Goal: Transaction & Acquisition: Purchase product/service

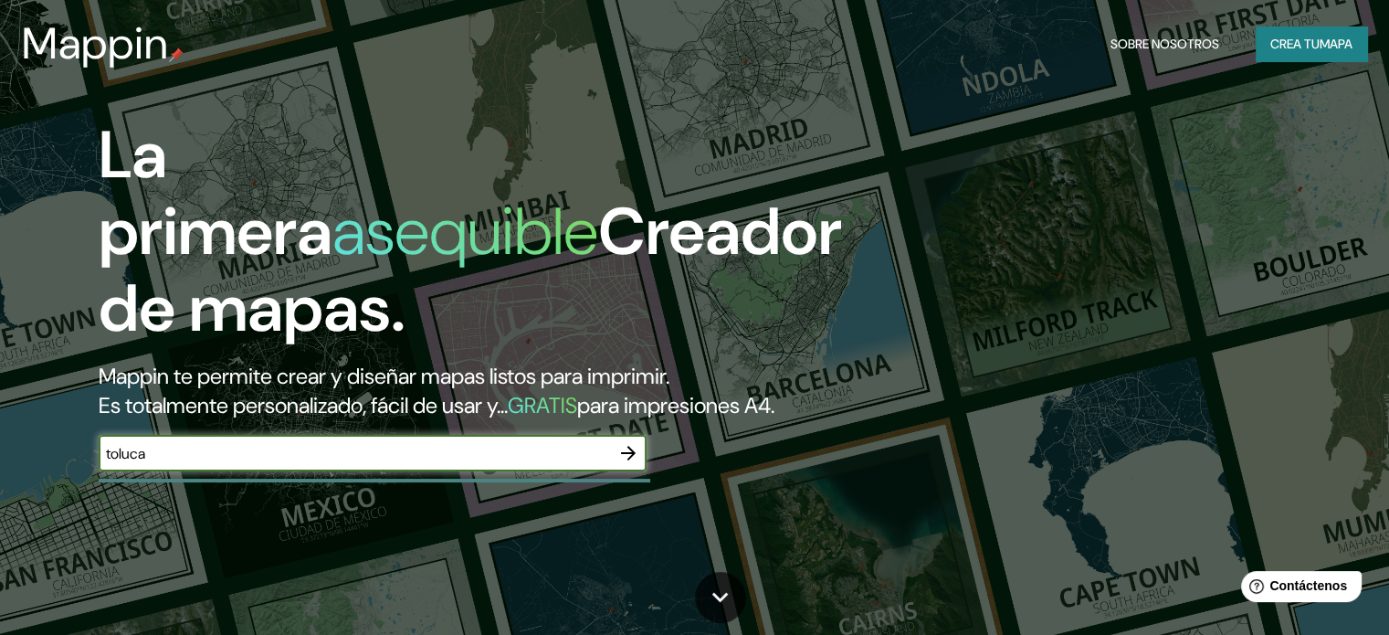
type input "toluca"
click at [626, 460] on icon "button" at bounding box center [628, 453] width 15 height 15
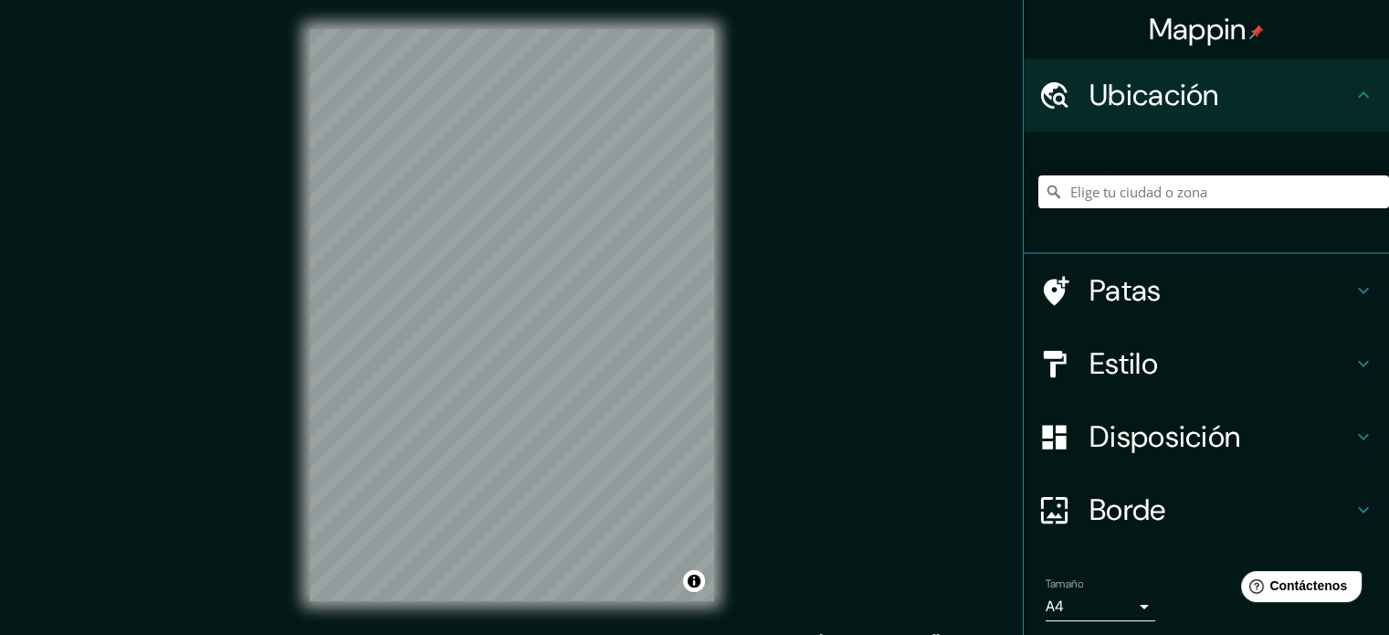
click at [1159, 186] on input "Elige tu ciudad o zona" at bounding box center [1213, 191] width 351 height 33
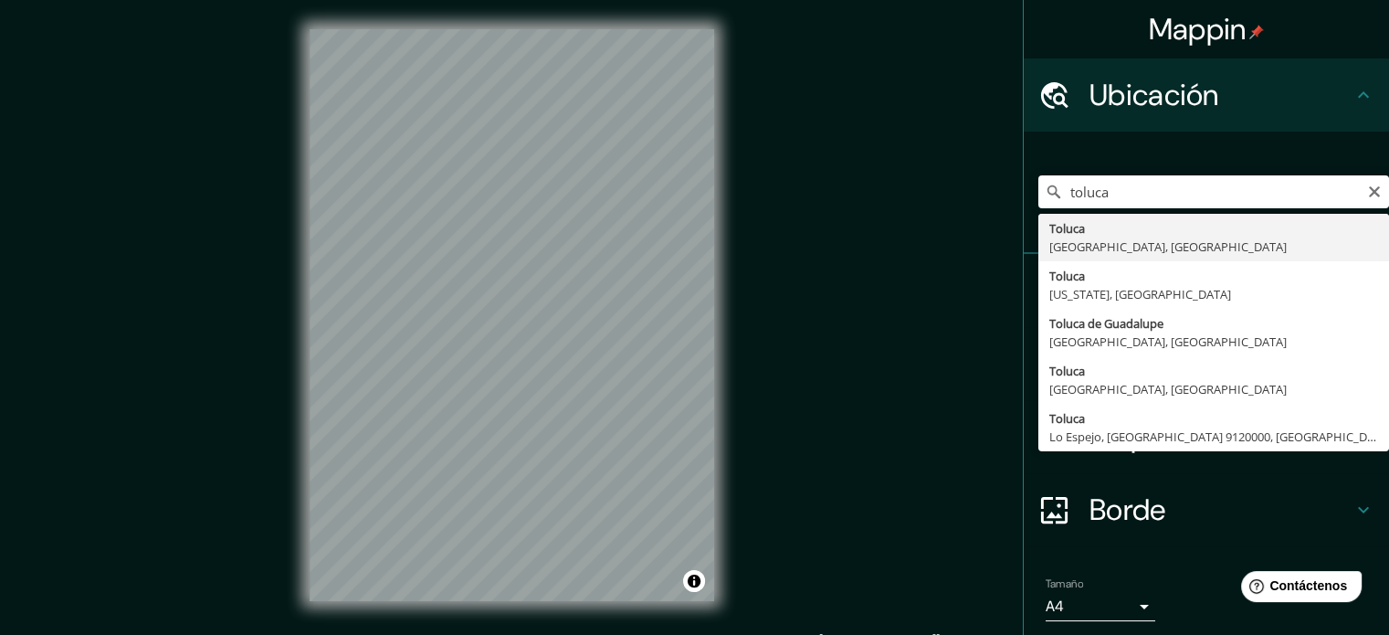
type input "Toluca, [GEOGRAPHIC_DATA], [GEOGRAPHIC_DATA]"
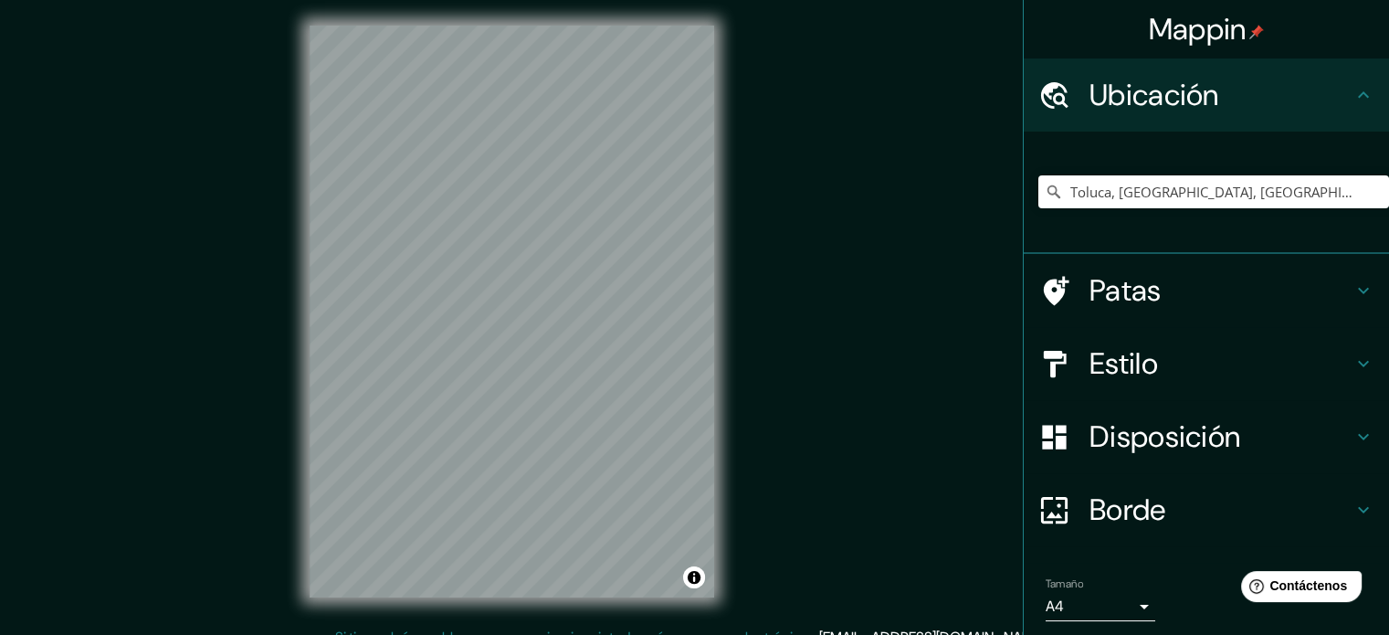
scroll to position [5, 0]
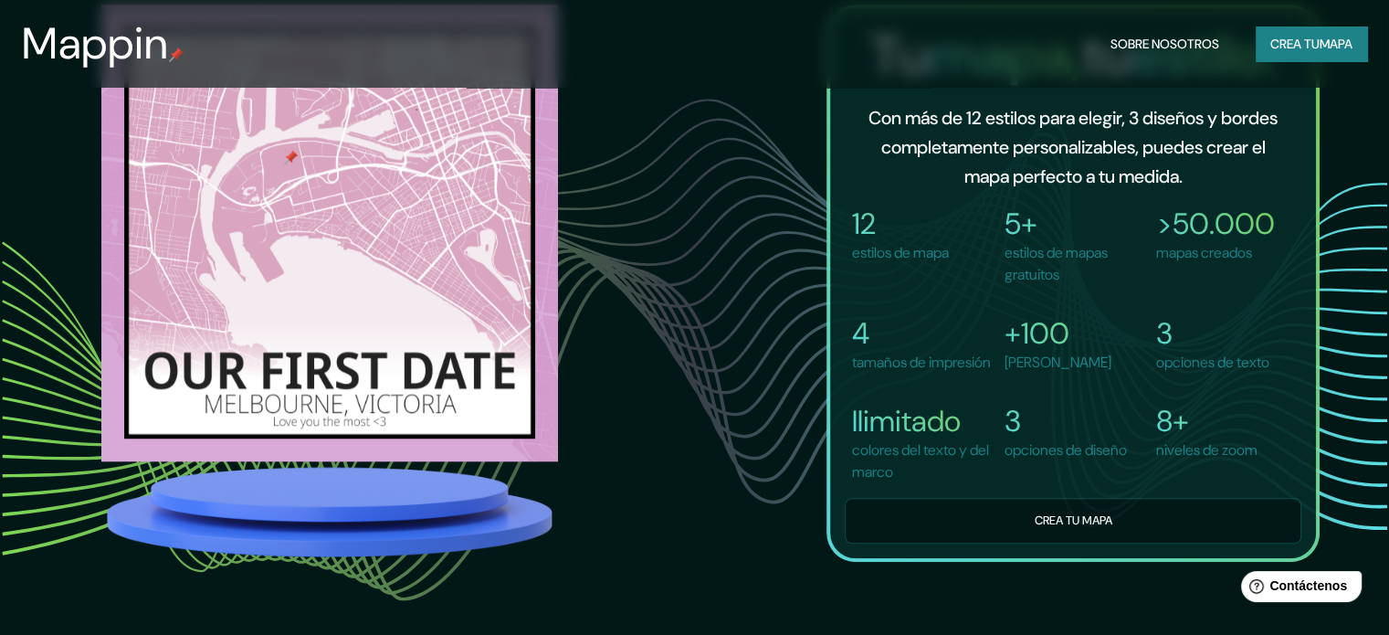
scroll to position [1461, 0]
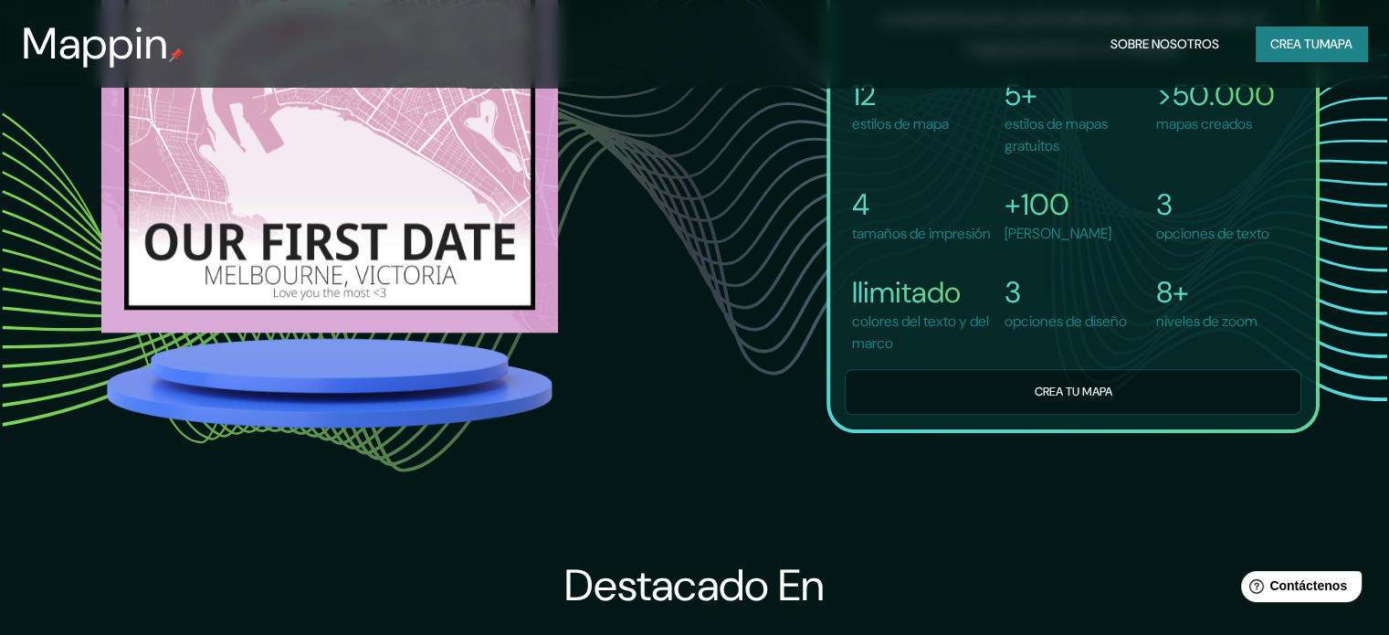
click at [1297, 36] on font "Crea tu" at bounding box center [1294, 44] width 49 height 16
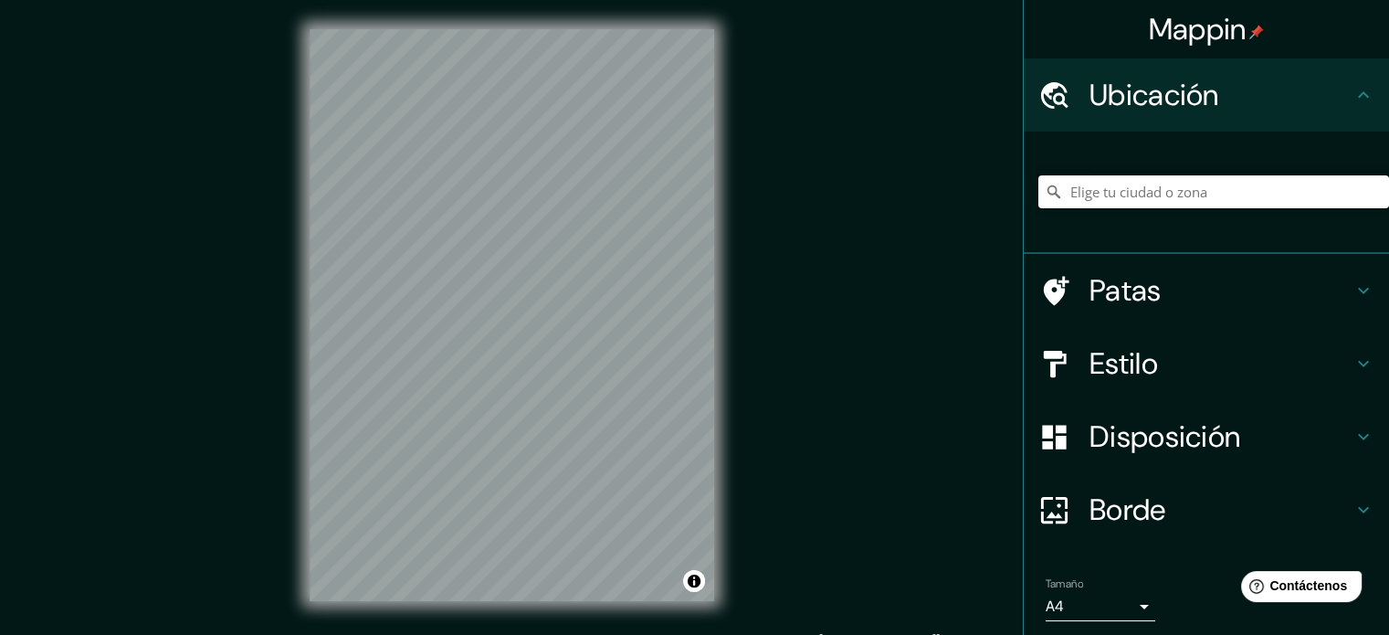
click at [1158, 189] on input "Elige tu ciudad o zona" at bounding box center [1213, 191] width 351 height 33
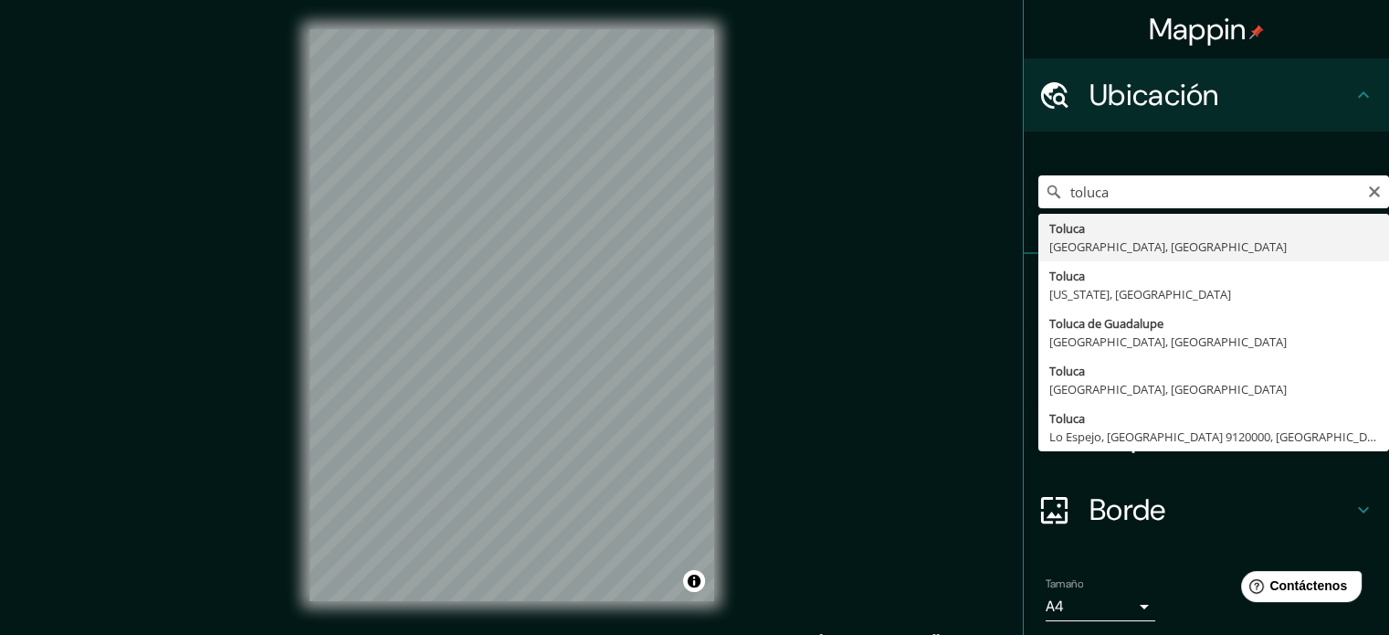
type input "Toluca, [GEOGRAPHIC_DATA], [GEOGRAPHIC_DATA]"
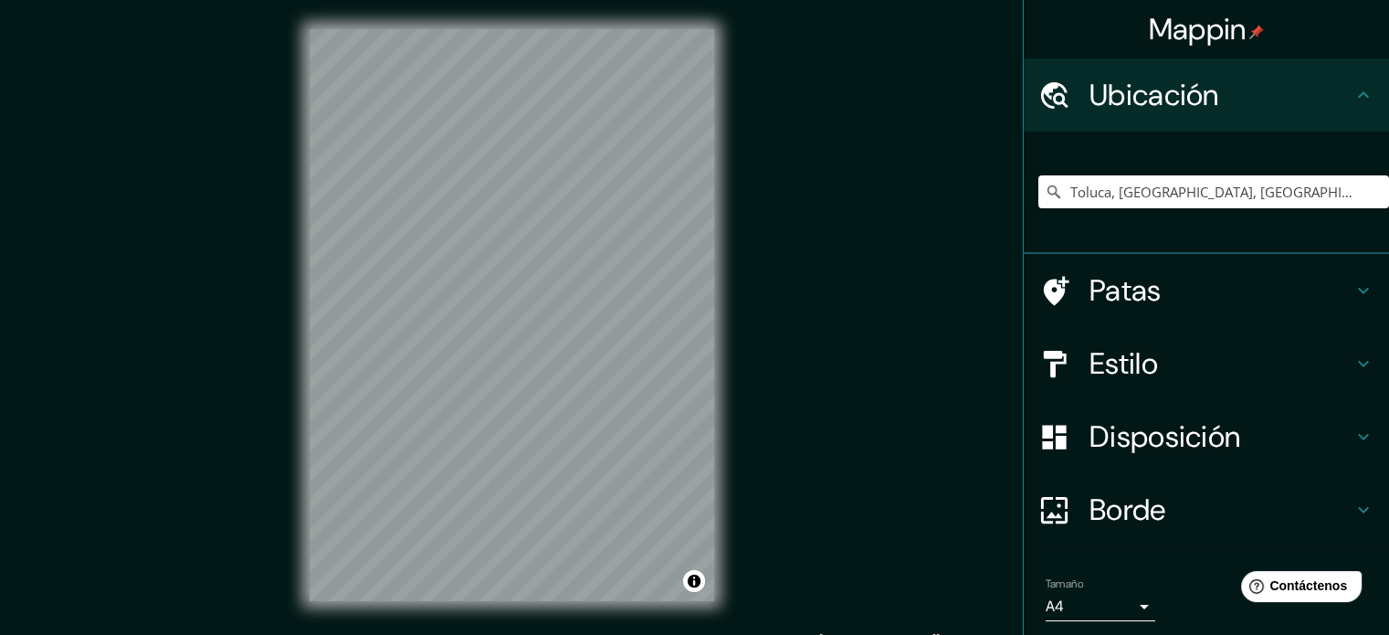
click at [1353, 370] on icon at bounding box center [1364, 364] width 22 height 22
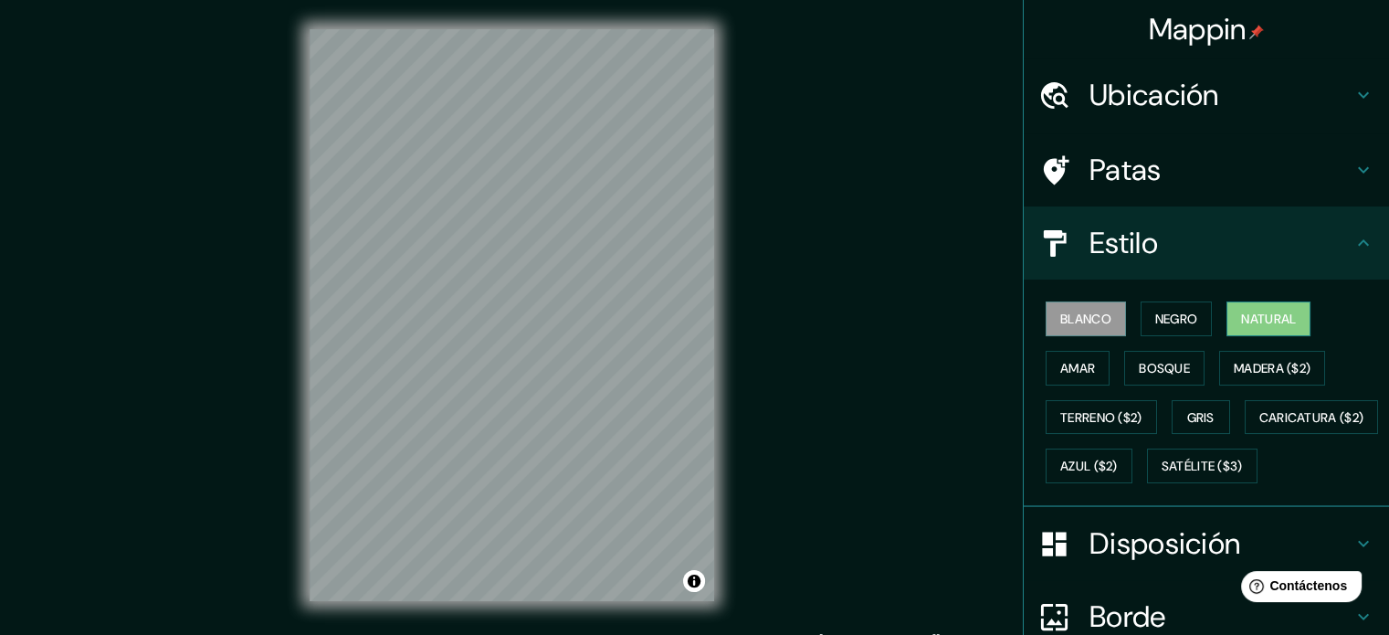
click at [1226, 310] on button "Natural" at bounding box center [1268, 318] width 84 height 35
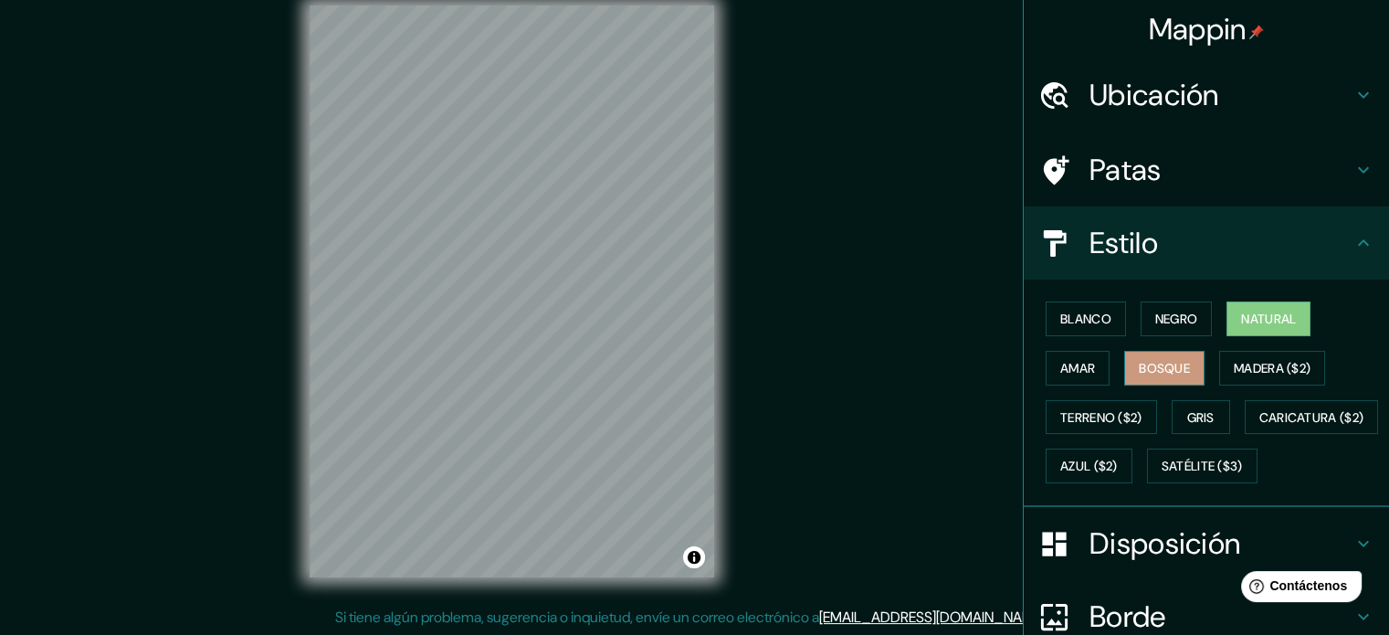
click at [1124, 355] on button "Bosque" at bounding box center [1164, 368] width 80 height 35
click at [1060, 363] on font "Amar" at bounding box center [1077, 368] width 35 height 16
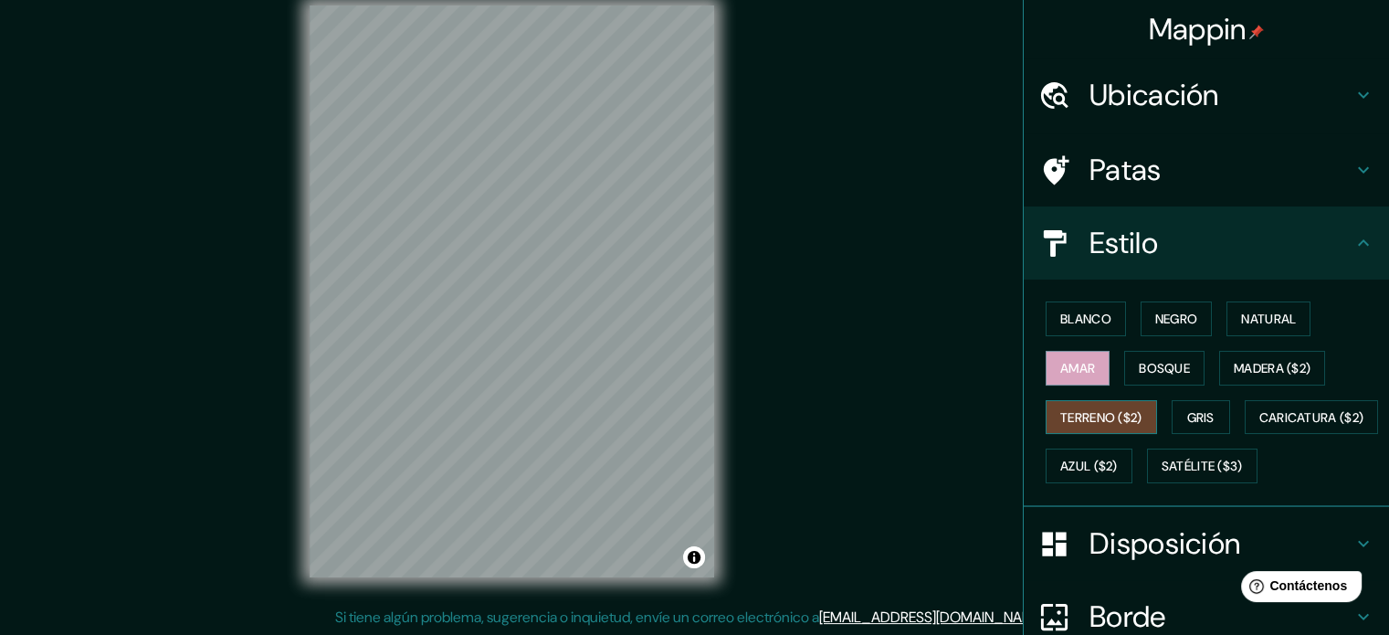
click at [1067, 405] on font "Terreno ($2)" at bounding box center [1101, 417] width 82 height 24
click at [1191, 423] on font "Gris" at bounding box center [1200, 417] width 27 height 16
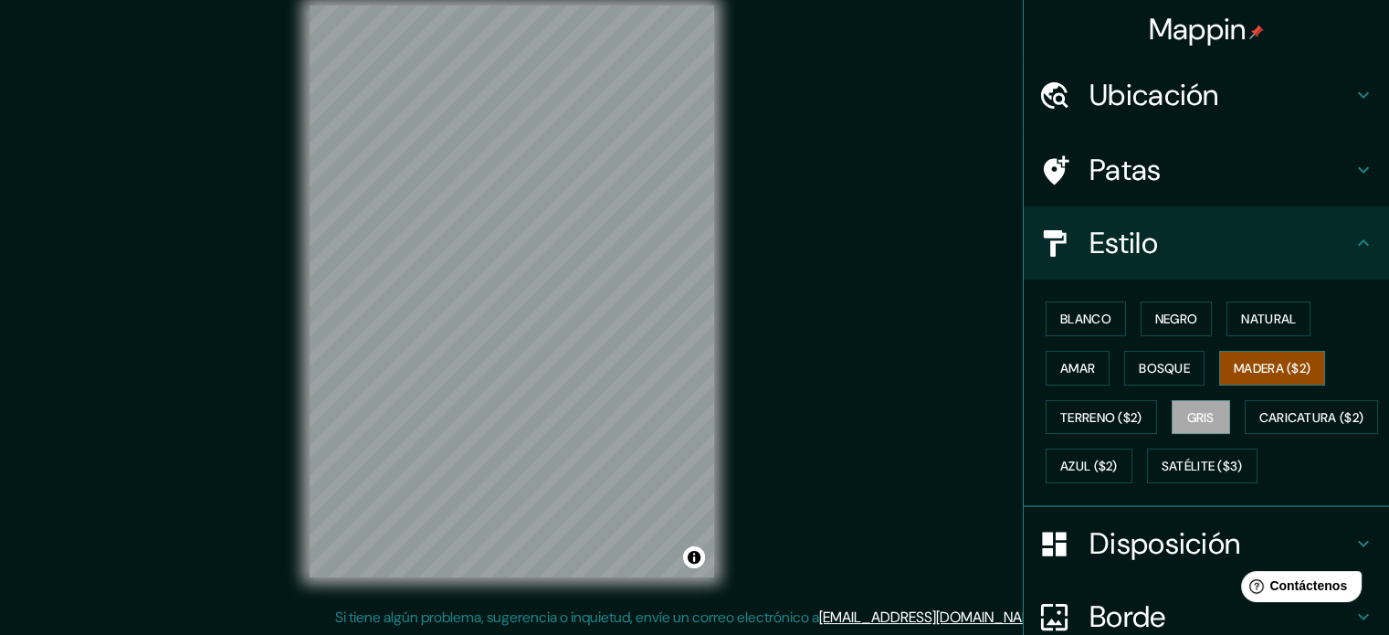
click at [1250, 374] on font "Madera ($2)" at bounding box center [1272, 368] width 77 height 16
click at [1124, 355] on button "Bosque" at bounding box center [1164, 368] width 80 height 35
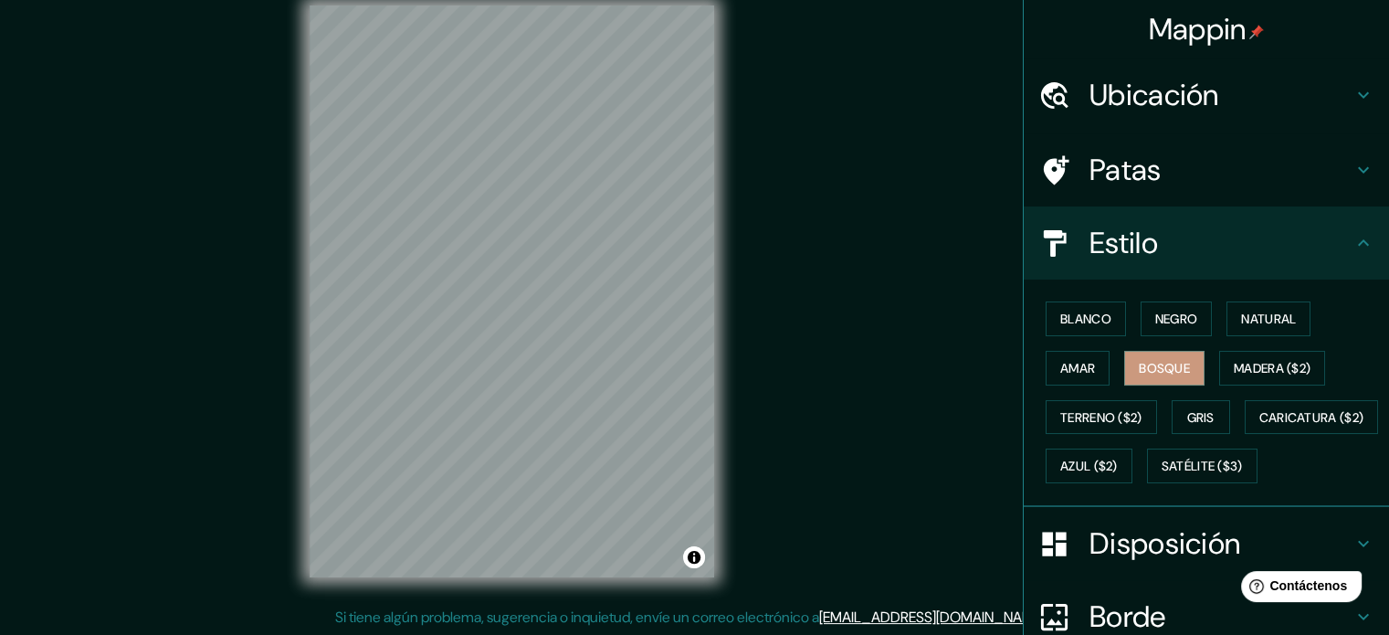
click at [1099, 363] on div "Blanco Negro Natural Amar Bosque Madera ($2) Terreno ($2) Gris Caricatura ($2) …" at bounding box center [1213, 392] width 351 height 196
click at [1088, 359] on button "Amar" at bounding box center [1078, 368] width 64 height 35
click at [1080, 322] on font "Blanco" at bounding box center [1085, 319] width 51 height 16
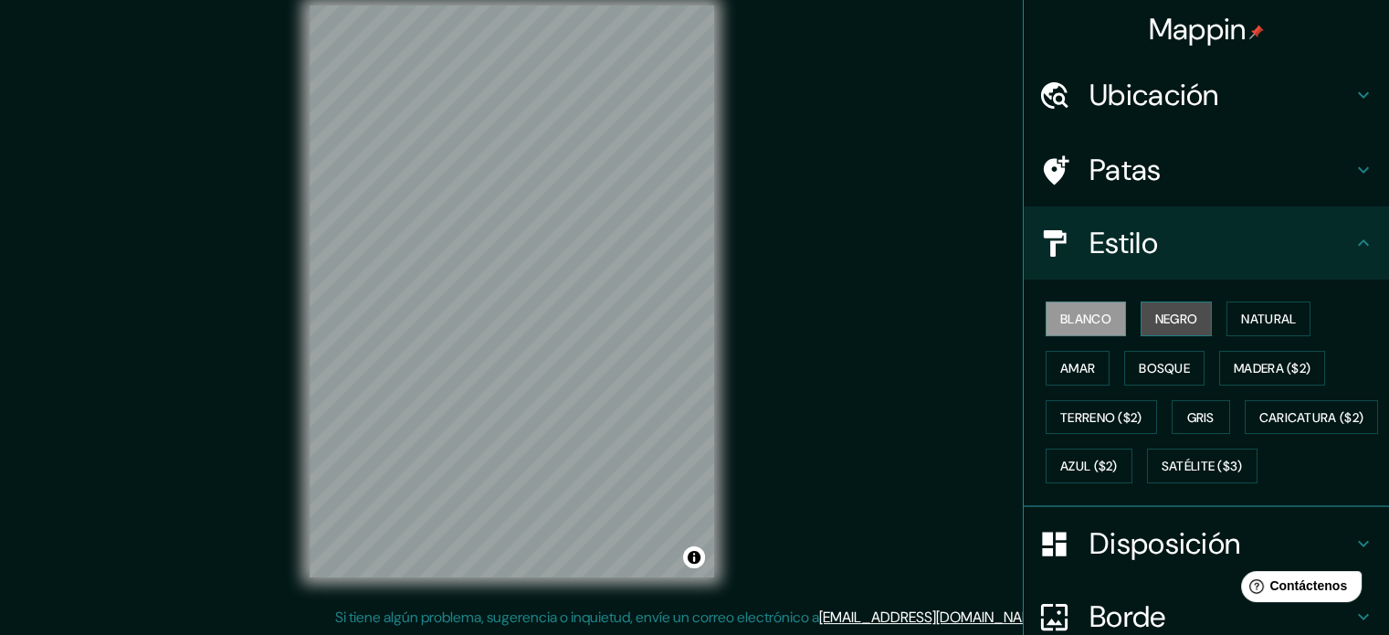
click at [1155, 311] on font "Negro" at bounding box center [1176, 319] width 43 height 16
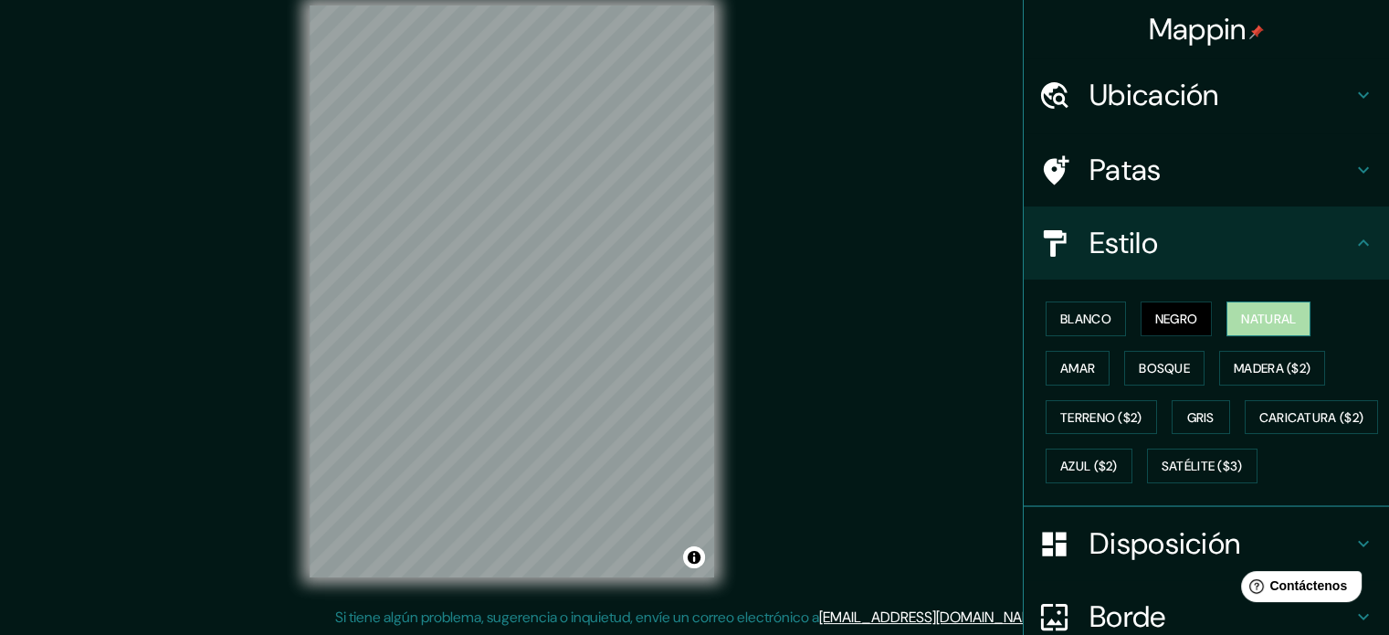
click at [1244, 317] on font "Natural" at bounding box center [1268, 319] width 55 height 16
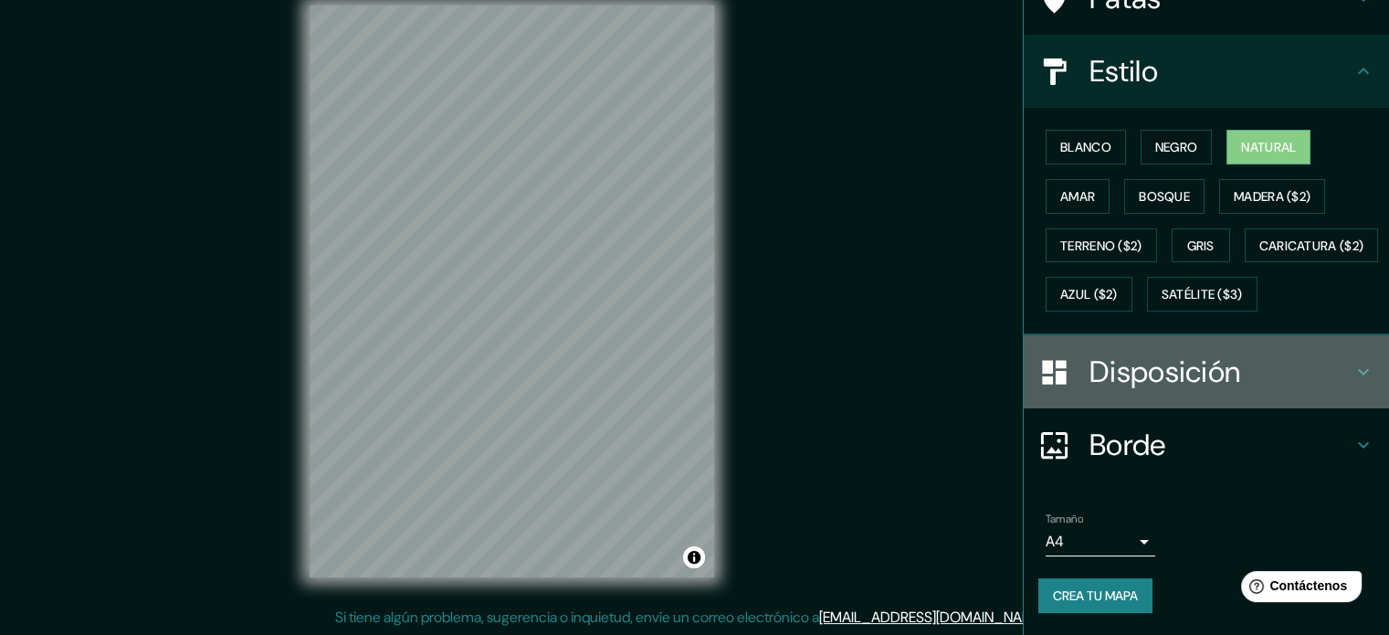
click at [1180, 379] on font "Disposición" at bounding box center [1164, 372] width 151 height 38
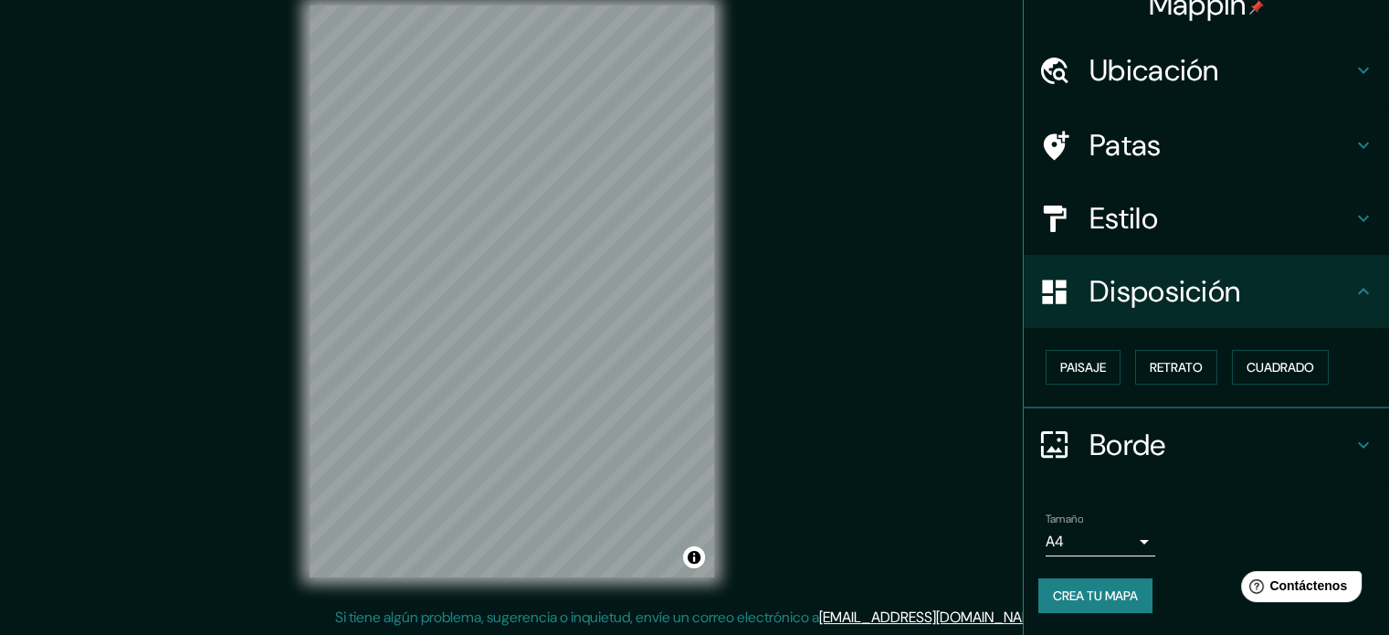
scroll to position [22, 0]
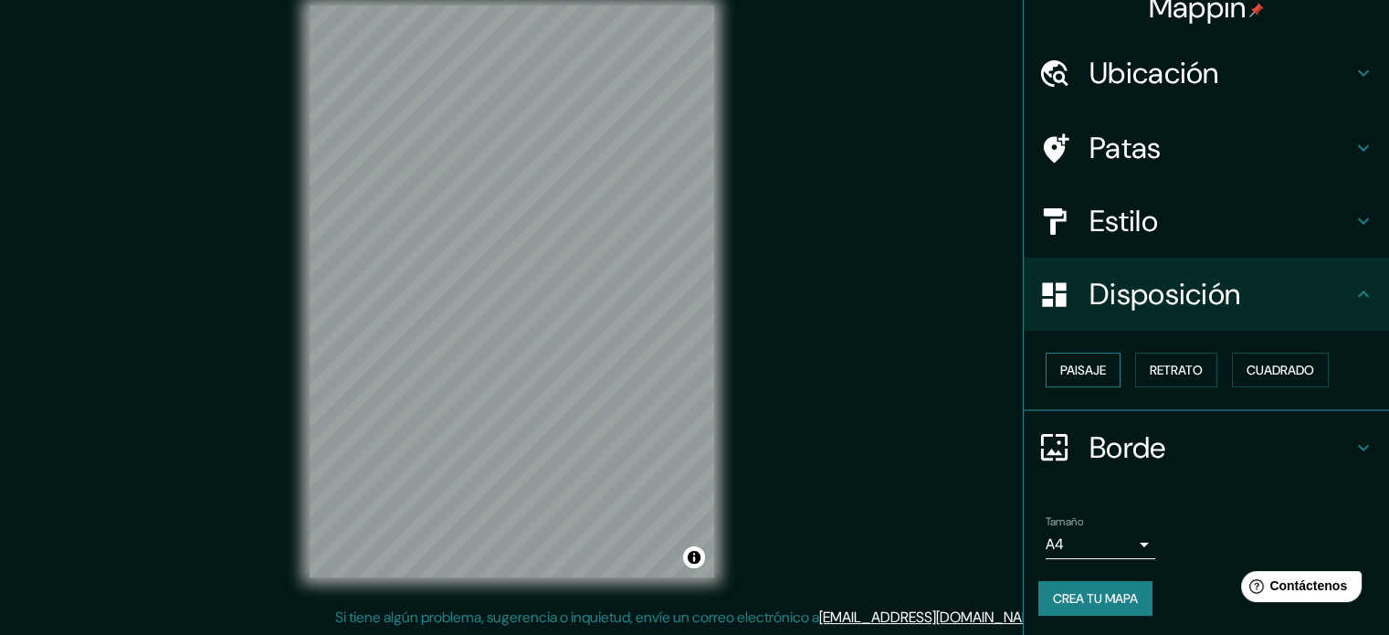
click at [1086, 374] on font "Paisaje" at bounding box center [1083, 370] width 46 height 16
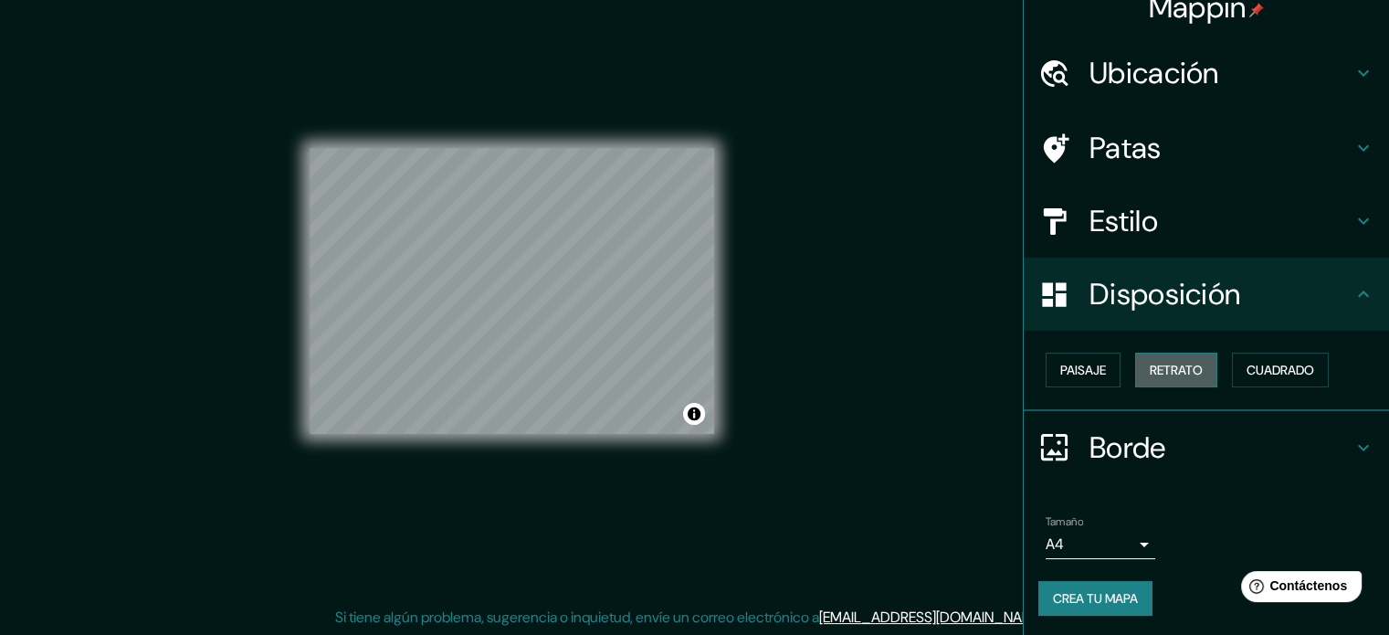
click at [1172, 364] on font "Retrato" at bounding box center [1176, 370] width 53 height 16
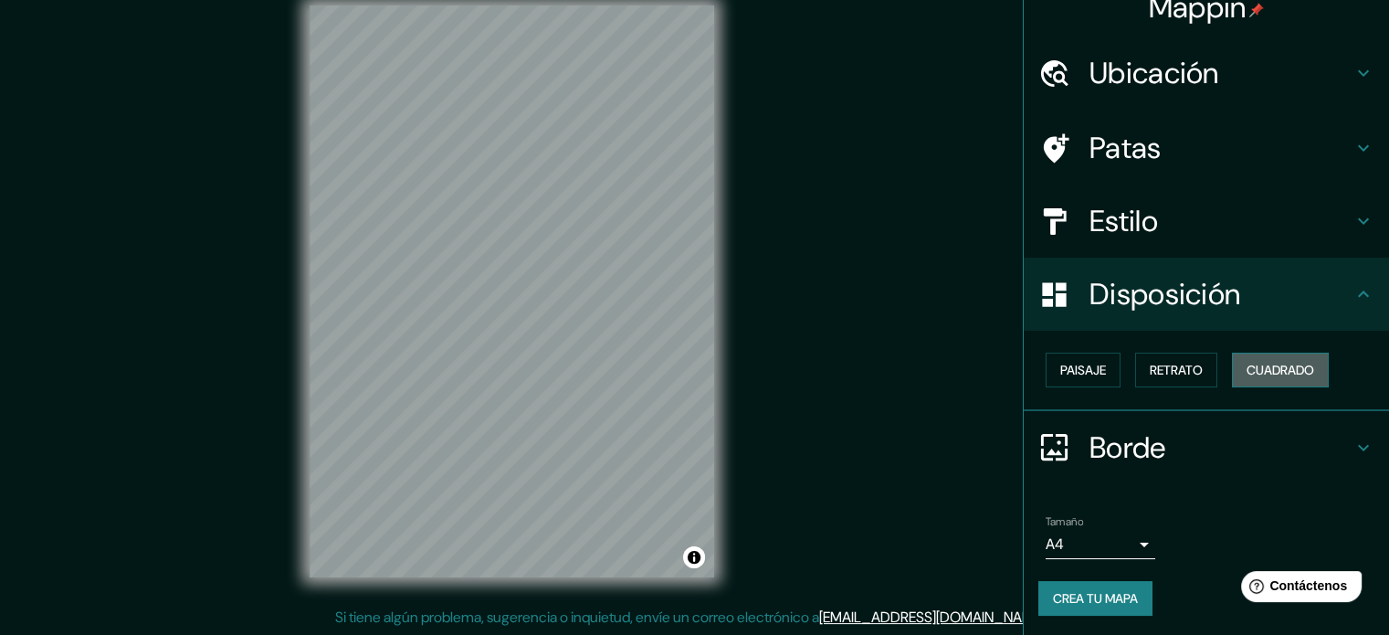
click at [1247, 364] on font "Cuadrado" at bounding box center [1281, 370] width 68 height 16
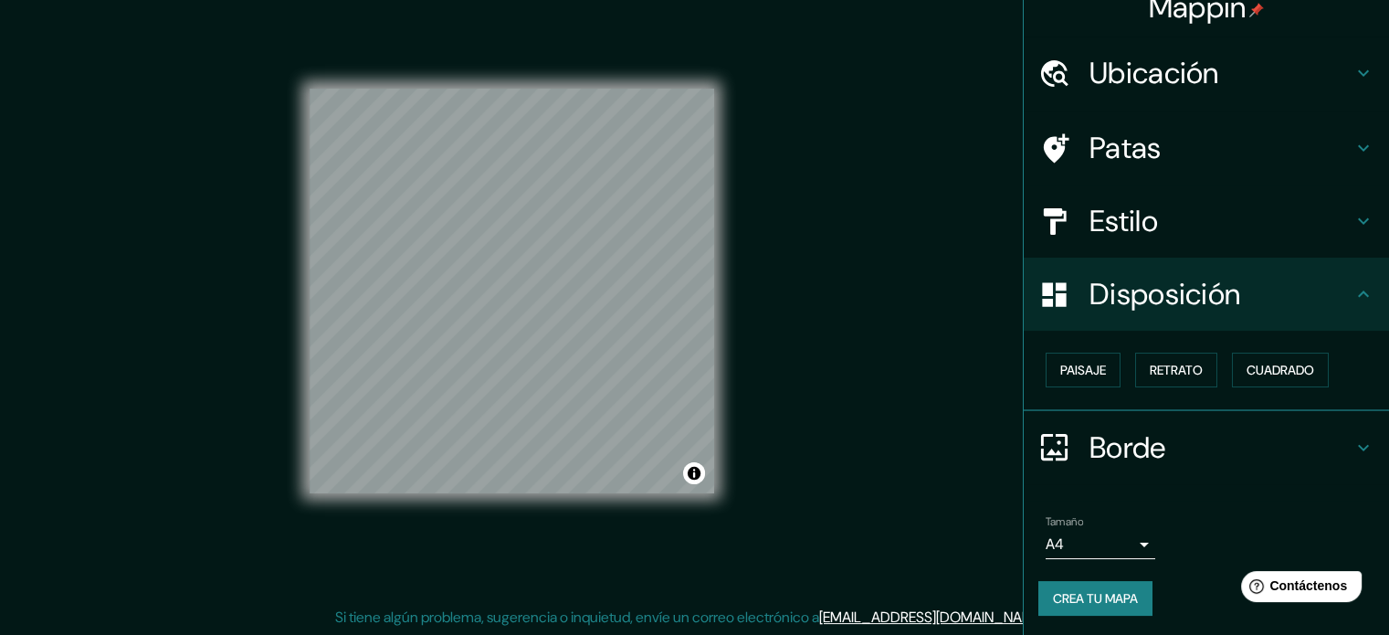
click at [1225, 438] on h4 "Borde" at bounding box center [1220, 447] width 263 height 37
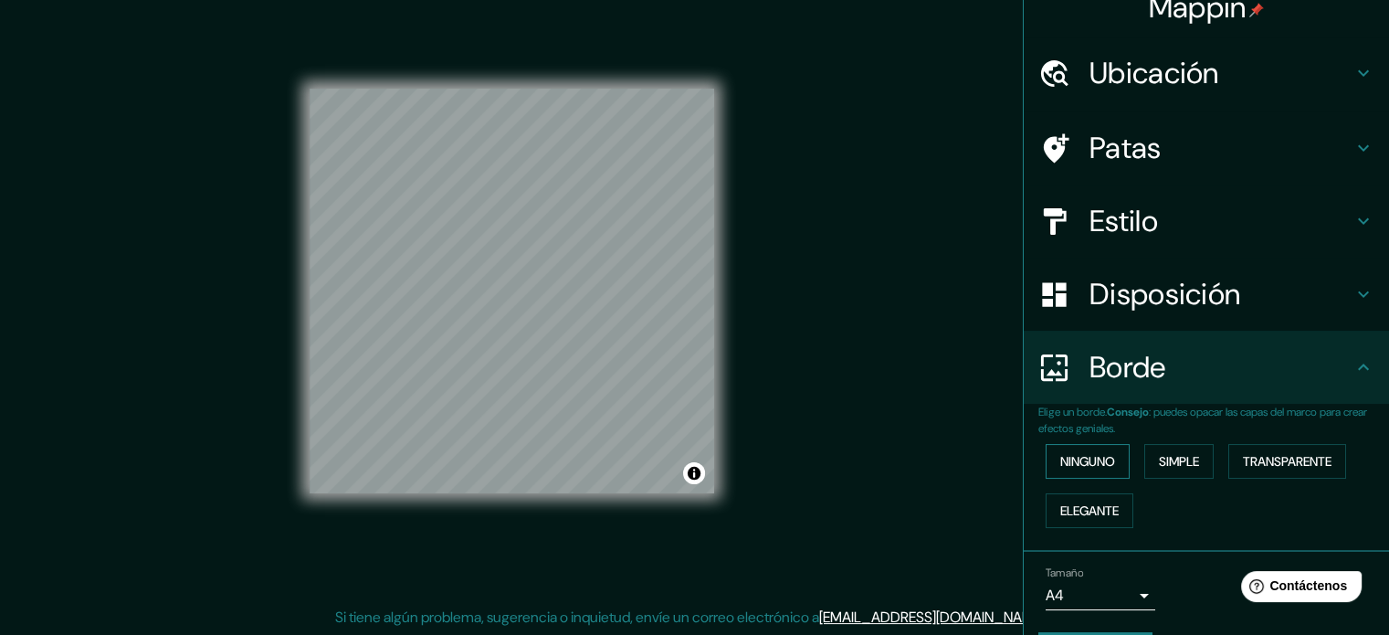
click at [1089, 446] on button "Ninguno" at bounding box center [1088, 461] width 84 height 35
click at [1159, 454] on font "Simple" at bounding box center [1179, 461] width 40 height 16
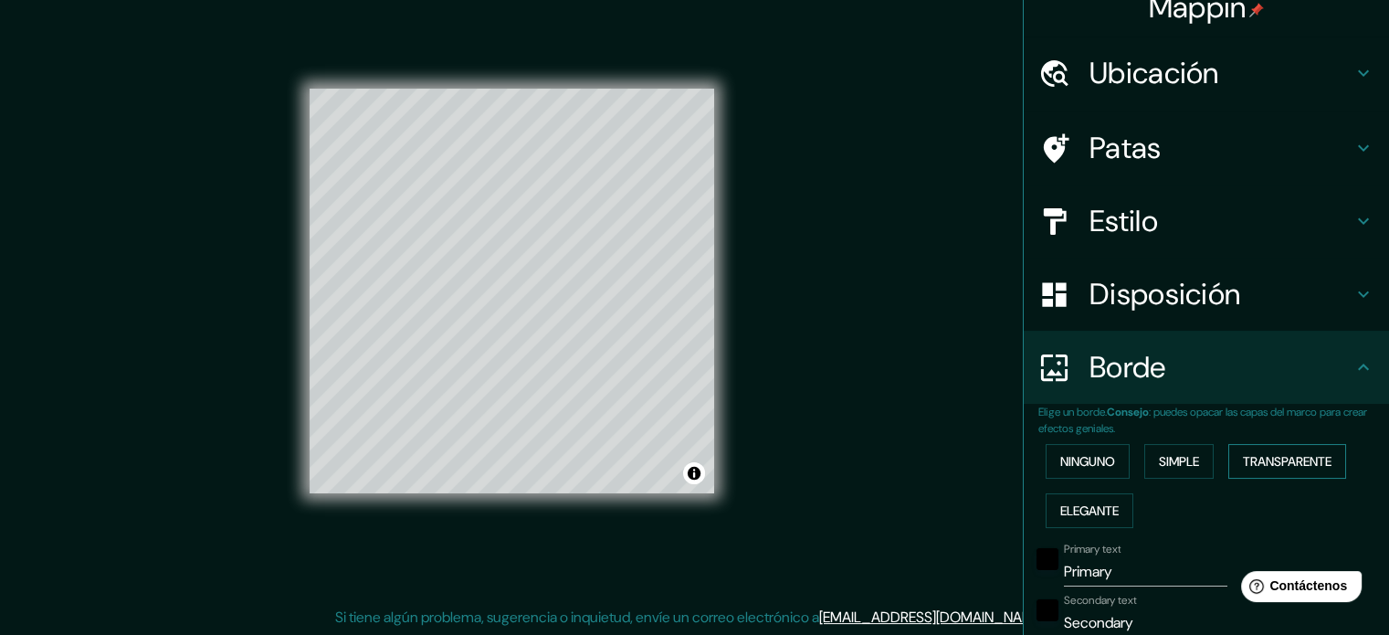
click at [1328, 474] on button "Transparente" at bounding box center [1287, 461] width 118 height 35
click at [1080, 503] on font "Elegante" at bounding box center [1089, 510] width 58 height 16
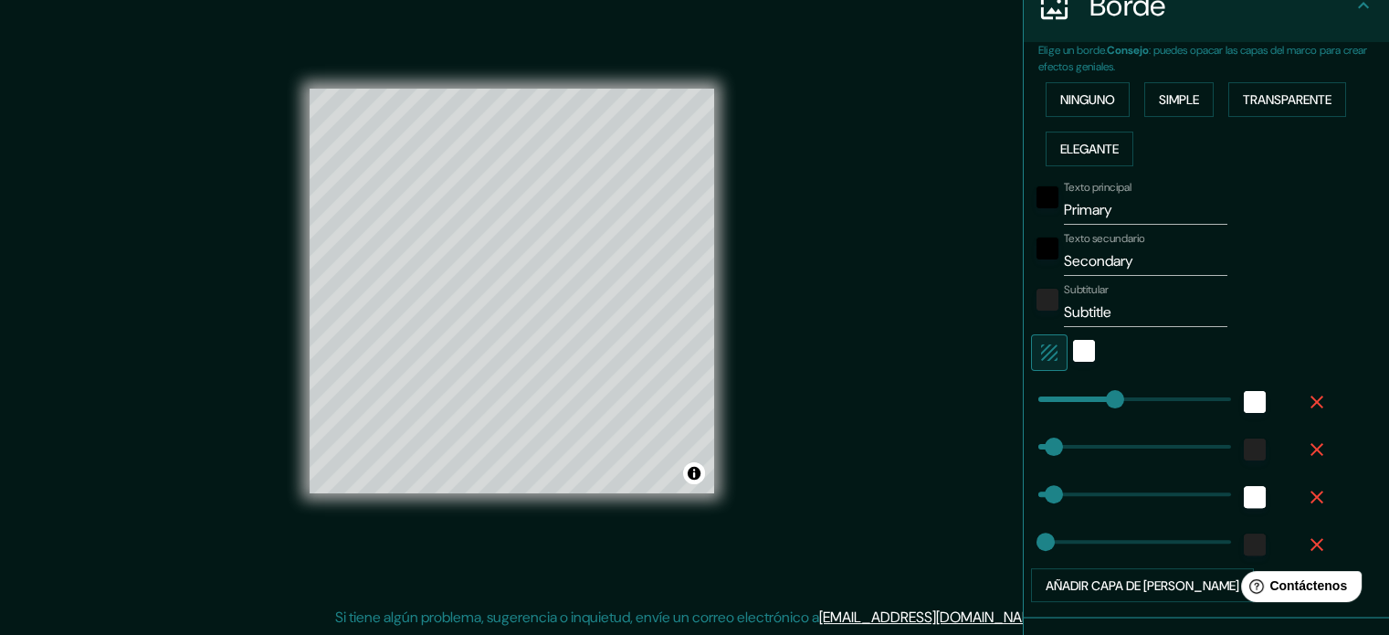
scroll to position [387, 0]
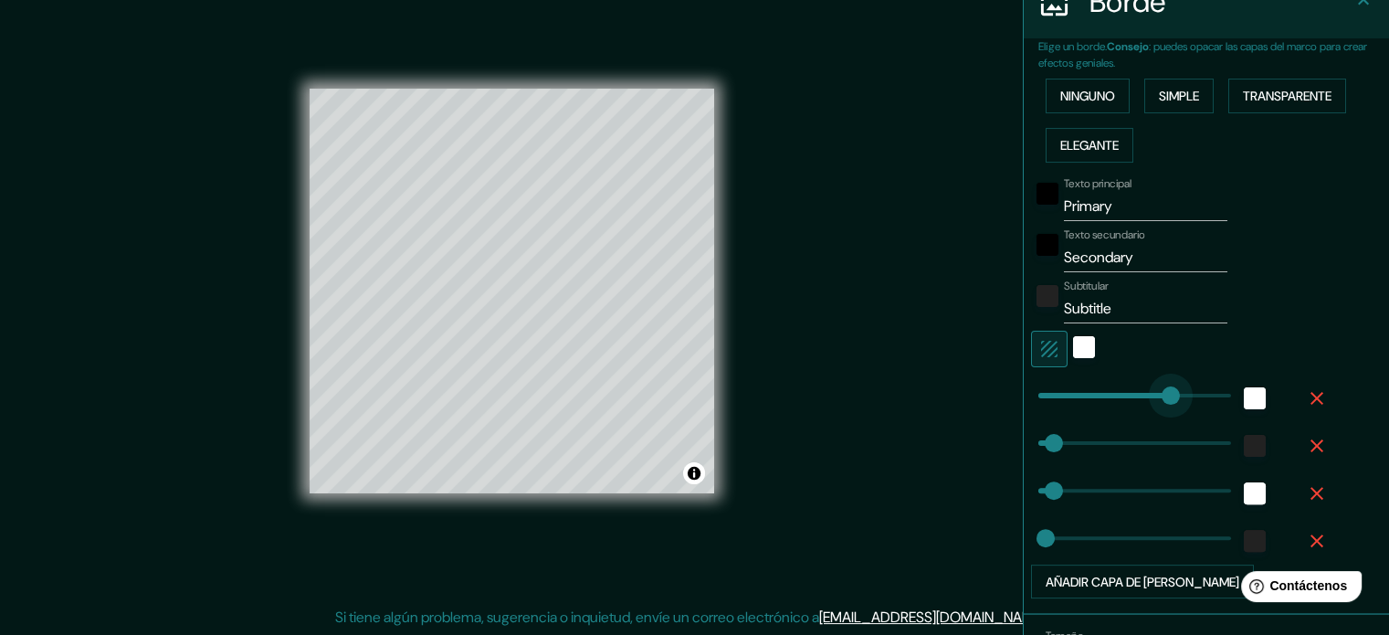
type input "320"
drag, startPoint x: 1107, startPoint y: 385, endPoint x: 1123, endPoint y: 371, distance: 22.0
type input "35"
type input "18"
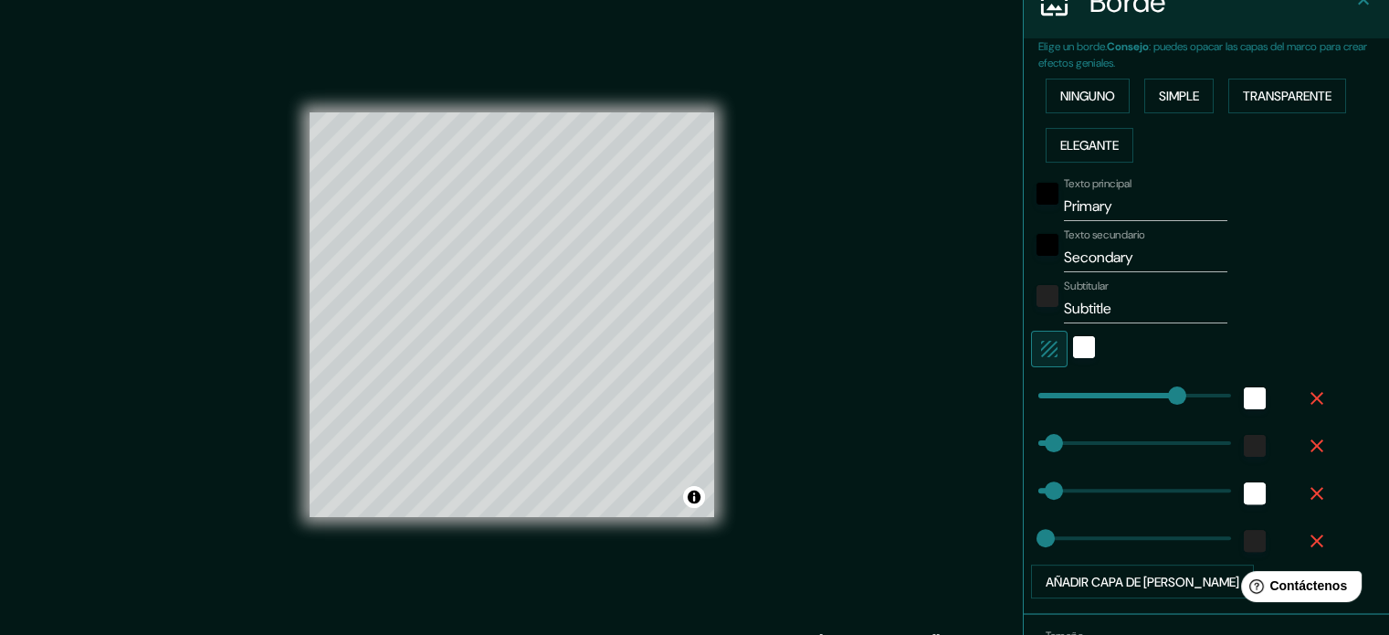
scroll to position [0, 0]
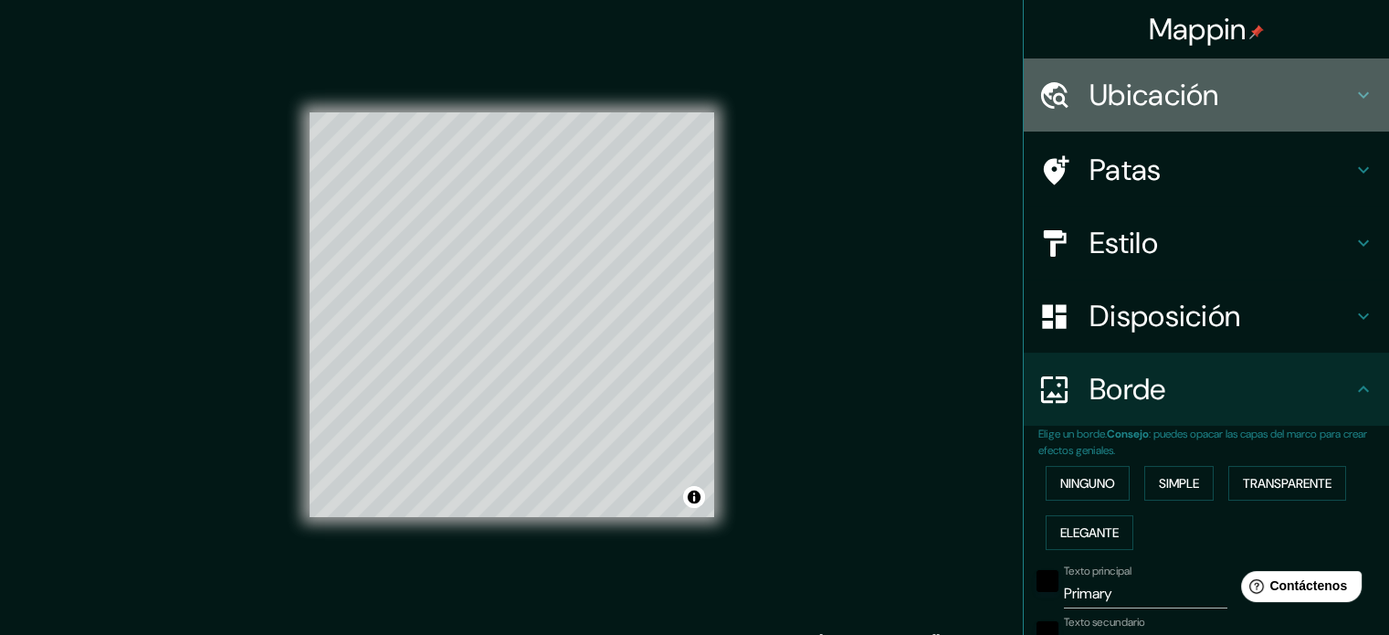
click at [1236, 80] on h4 "Ubicación" at bounding box center [1220, 95] width 263 height 37
type input "35"
type input "18"
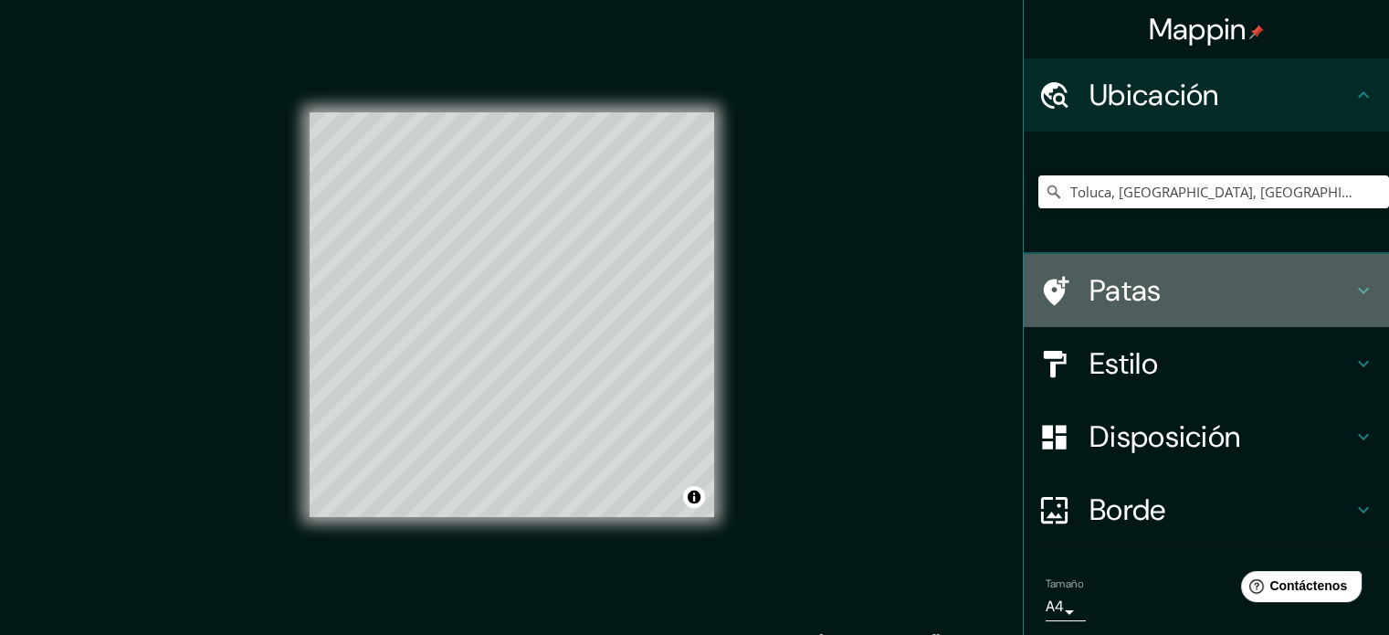
click at [1148, 303] on h4 "Patas" at bounding box center [1220, 290] width 263 height 37
type input "35"
type input "18"
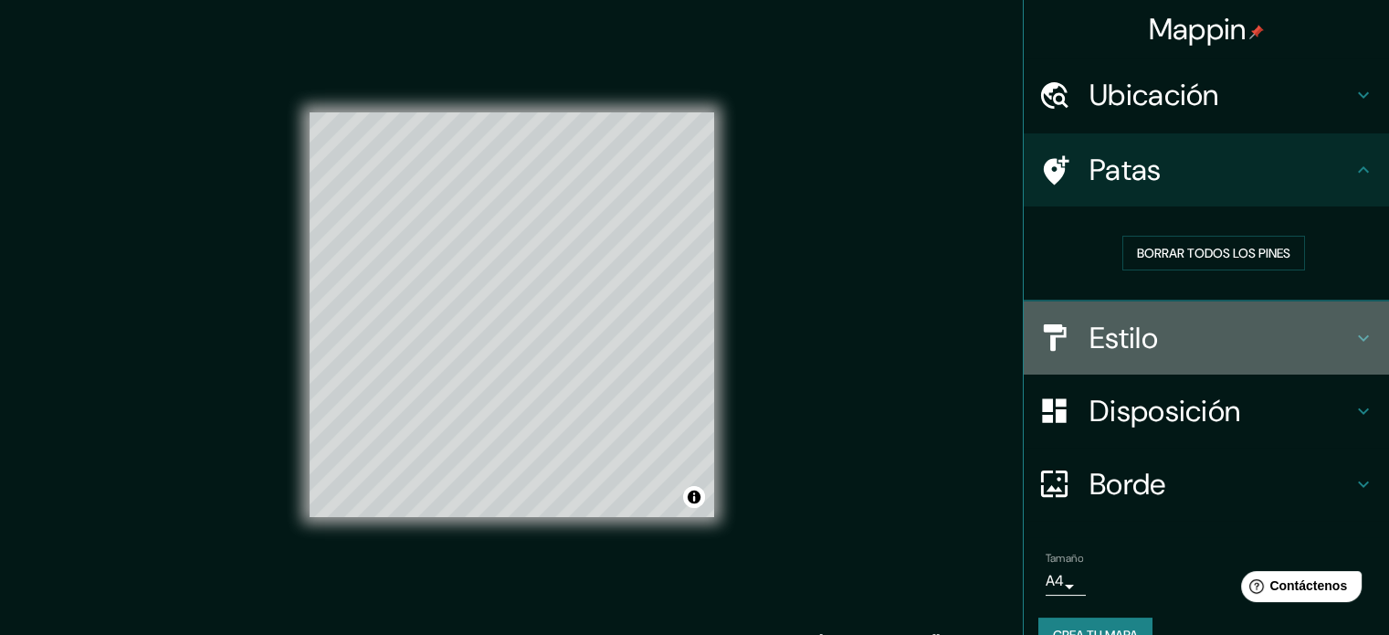
click at [1156, 338] on h4 "Estilo" at bounding box center [1220, 338] width 263 height 37
type input "35"
type input "18"
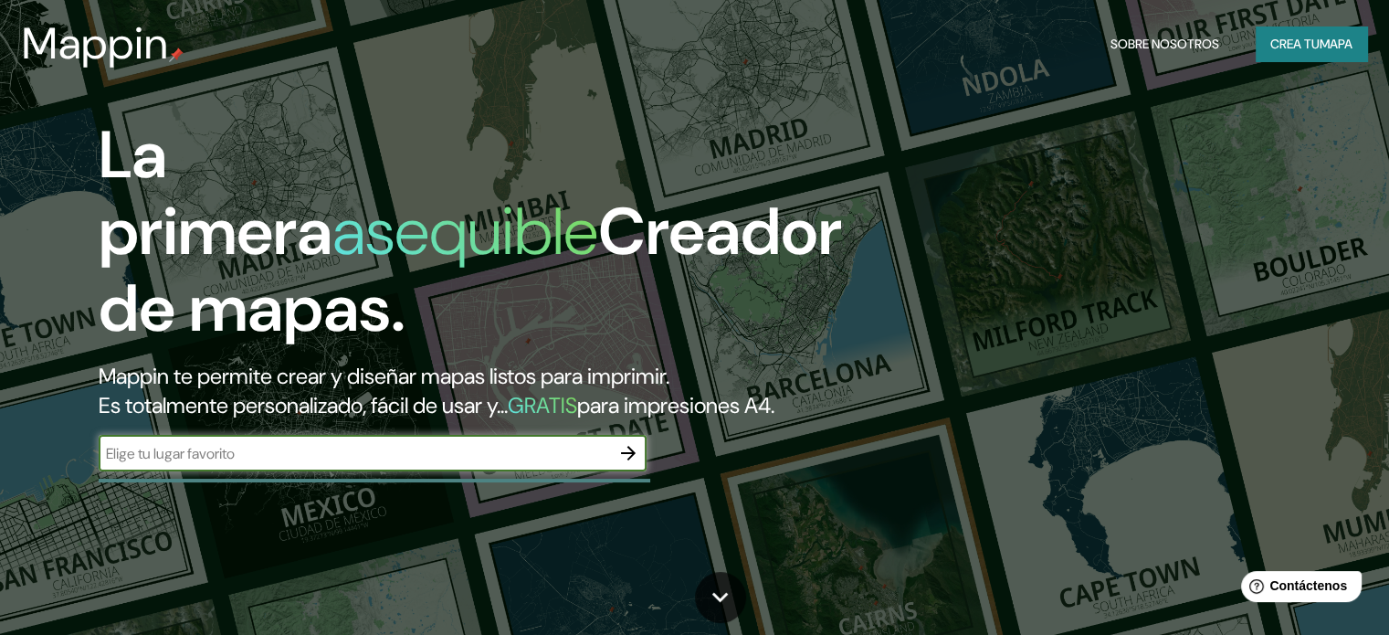
click at [457, 464] on input "text" at bounding box center [354, 453] width 511 height 21
type input "toluca"
click at [636, 464] on icon "button" at bounding box center [628, 453] width 22 height 22
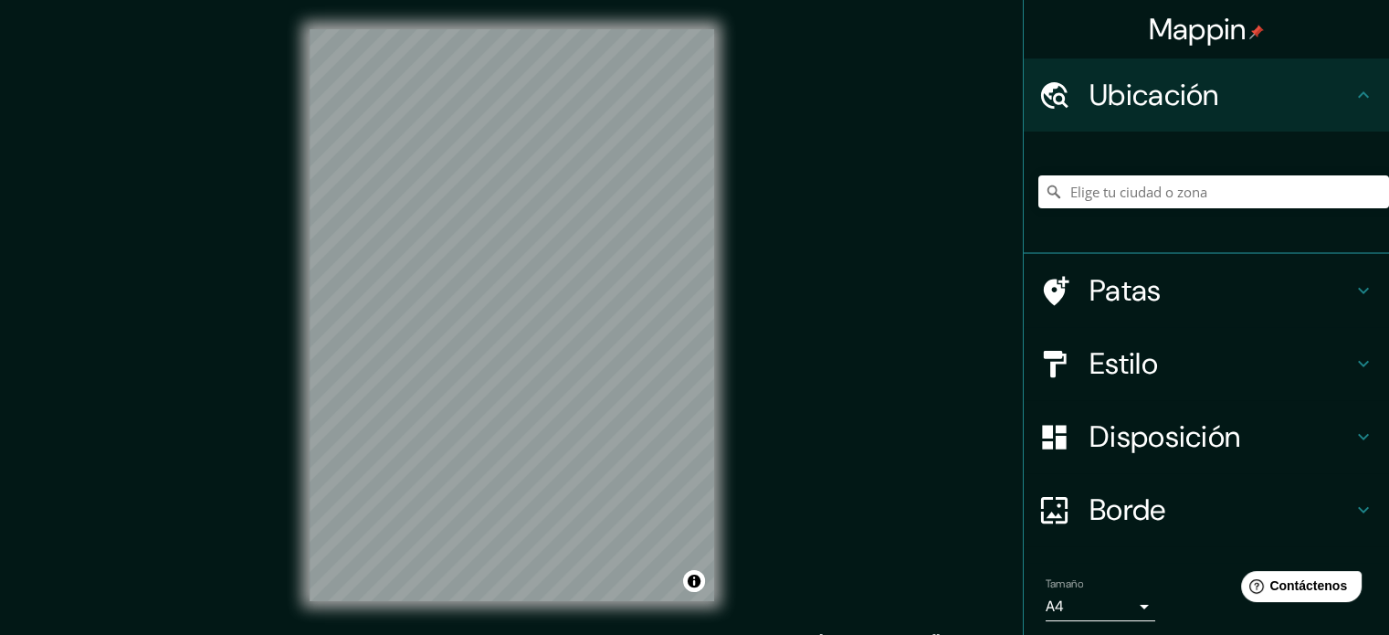
click at [1162, 382] on div "Estilo" at bounding box center [1206, 363] width 365 height 73
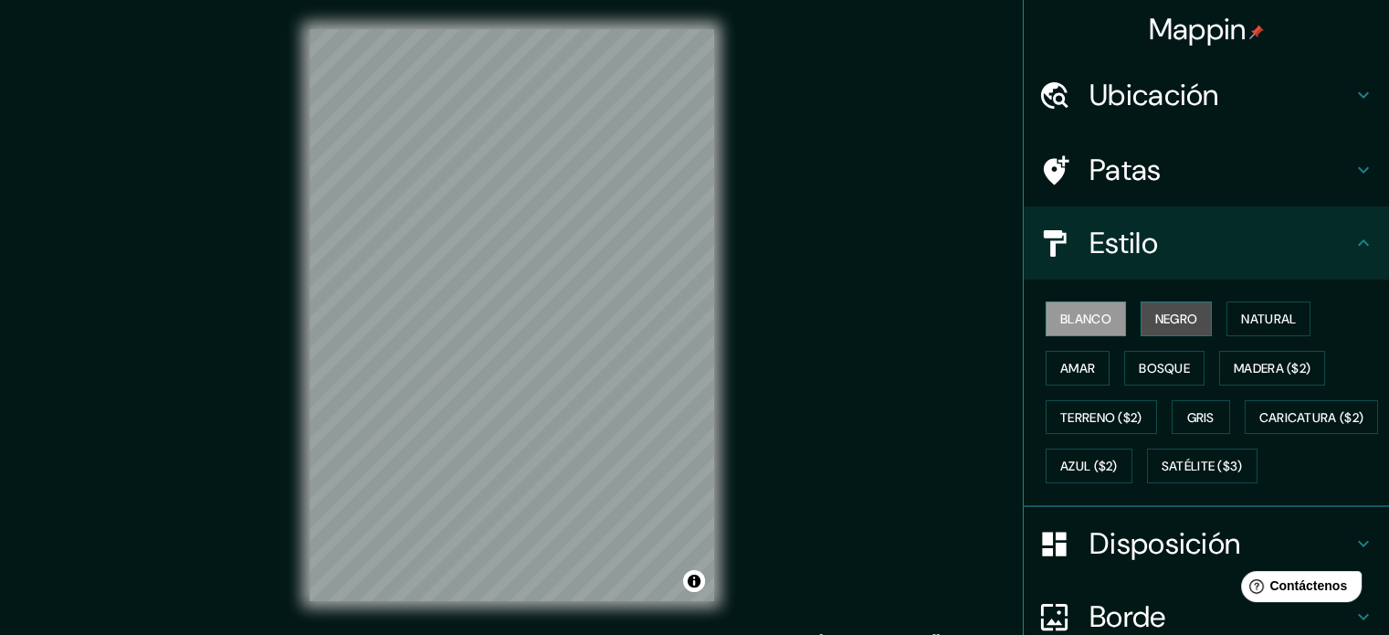
click at [1172, 311] on font "Negro" at bounding box center [1176, 319] width 43 height 16
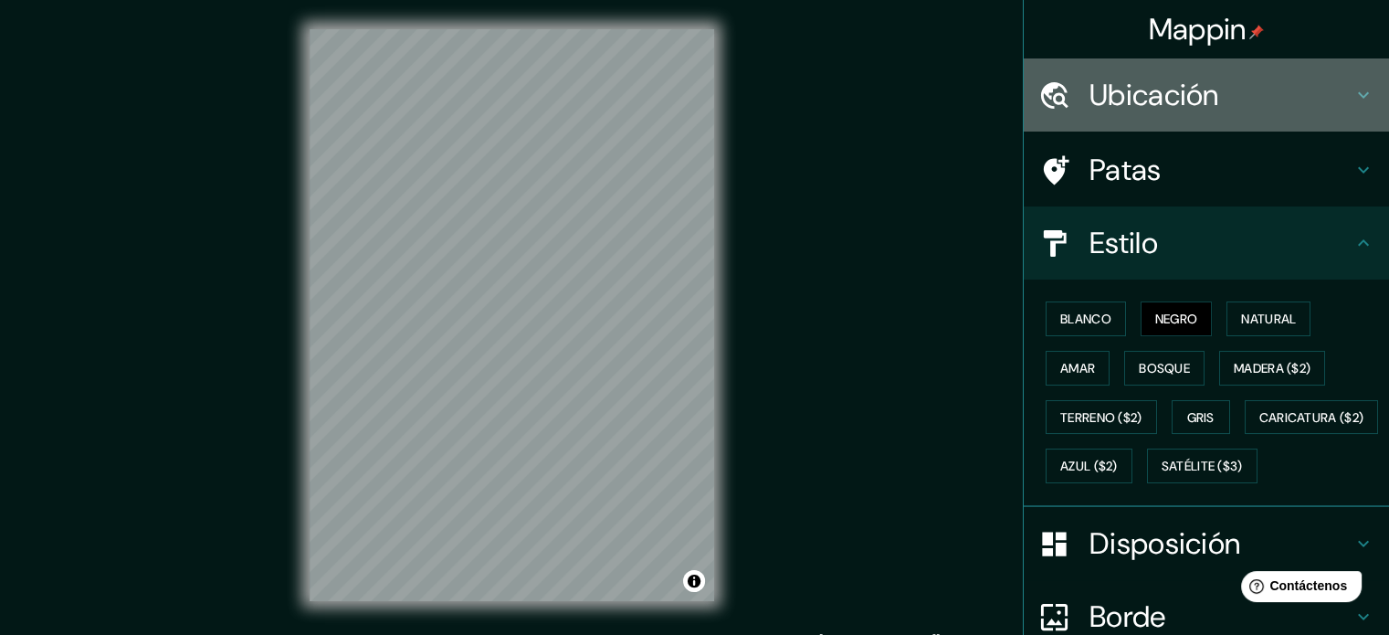
click at [1142, 88] on font "Ubicación" at bounding box center [1154, 95] width 130 height 38
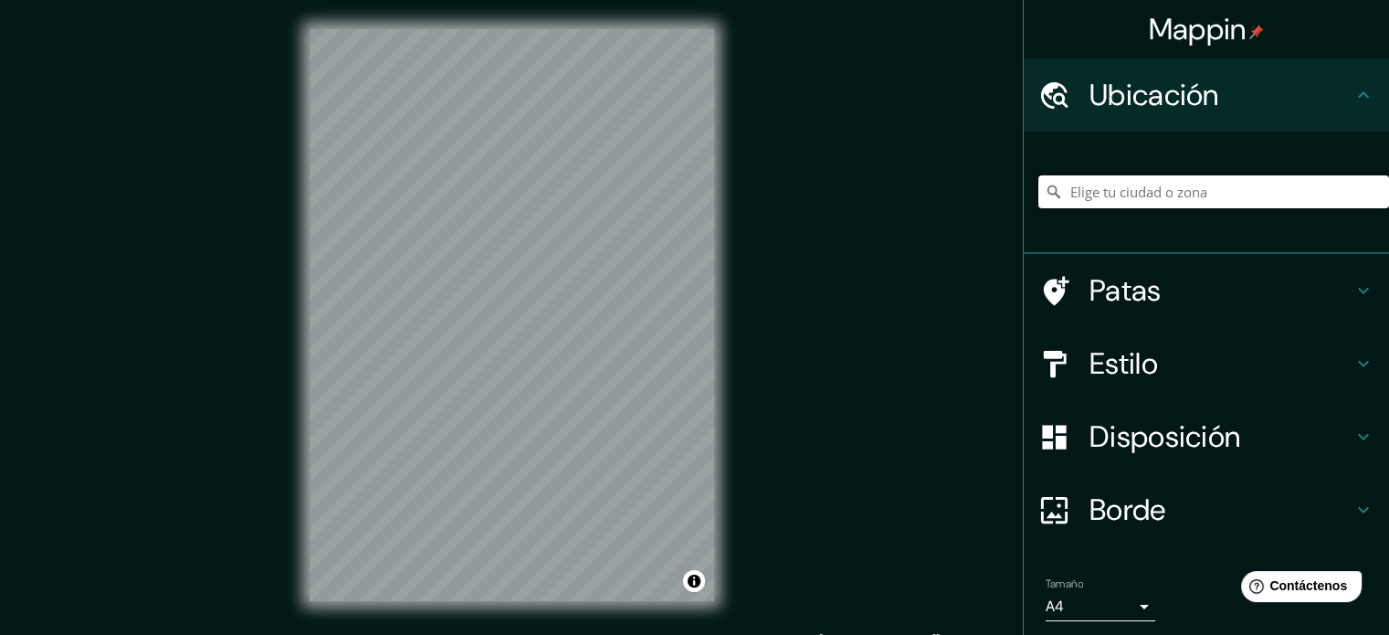
click at [1179, 183] on input "Elige tu ciudad o zona" at bounding box center [1213, 191] width 351 height 33
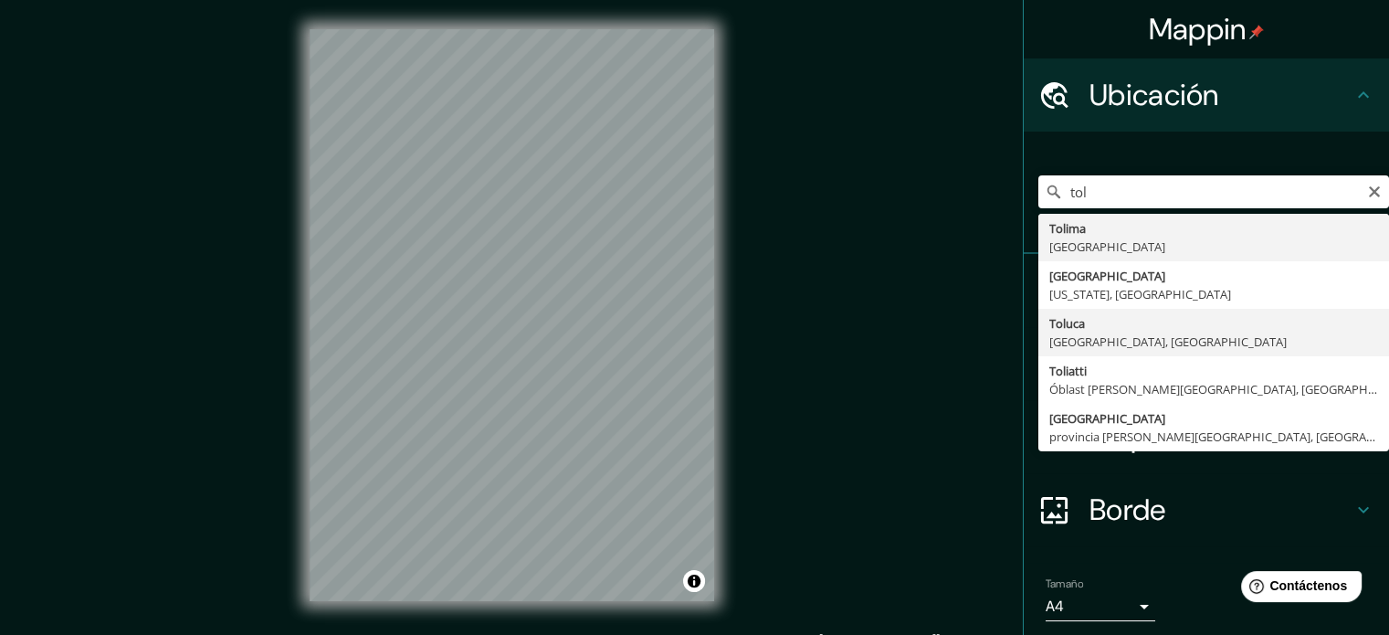
type input "Toluca, [GEOGRAPHIC_DATA], [GEOGRAPHIC_DATA]"
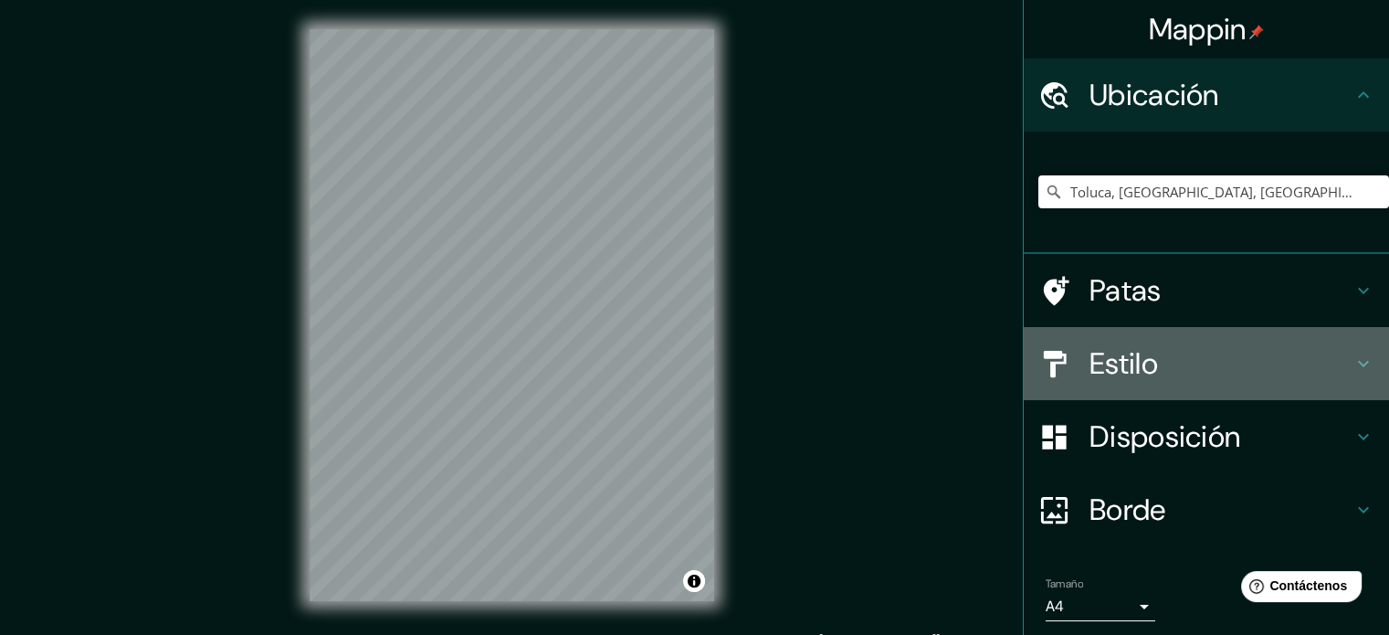
click at [1089, 350] on font "Estilo" at bounding box center [1123, 363] width 68 height 38
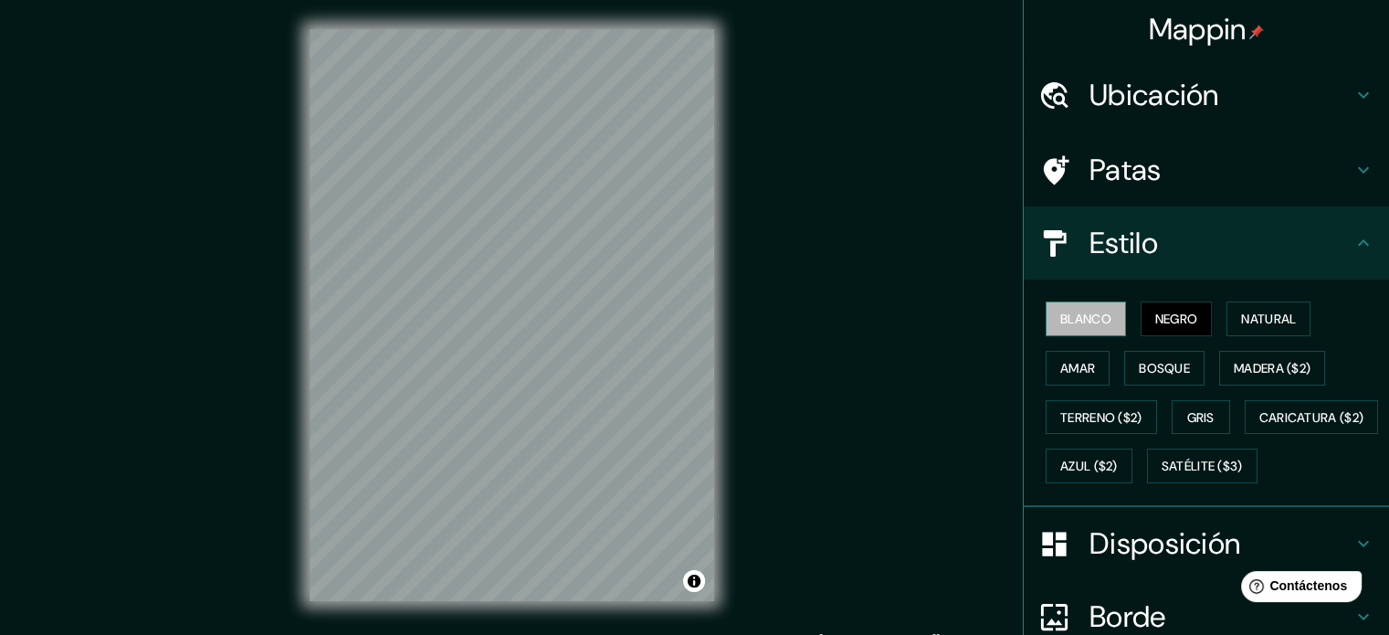
click at [1078, 317] on font "Blanco" at bounding box center [1085, 319] width 51 height 16
click at [237, 427] on div "Mappin Ubicación Toluca, Estado de México, México Patas Estilo Blanco Negro Nat…" at bounding box center [694, 329] width 1389 height 659
drag, startPoint x: 1207, startPoint y: 65, endPoint x: 1190, endPoint y: 93, distance: 33.2
click at [1204, 68] on div "Ubicación" at bounding box center [1206, 94] width 365 height 73
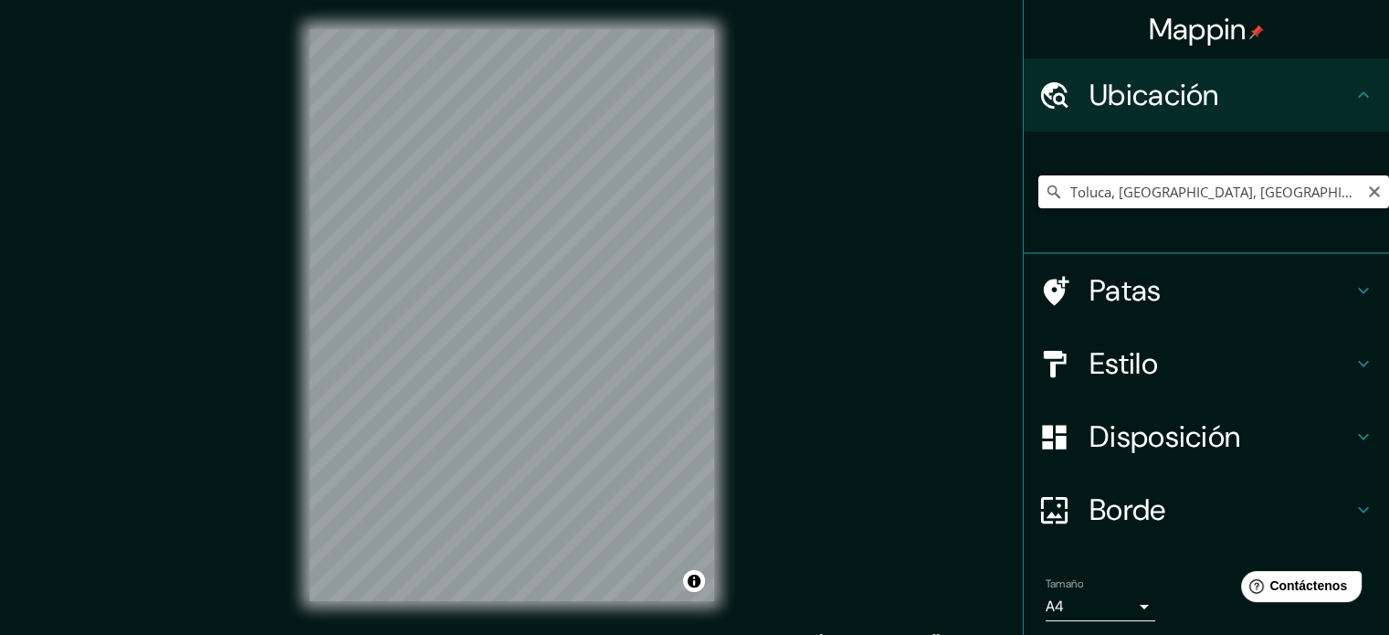
click at [1180, 185] on input "Toluca, [GEOGRAPHIC_DATA], [GEOGRAPHIC_DATA]" at bounding box center [1213, 191] width 351 height 33
click at [1269, 196] on input "Toluca, [GEOGRAPHIC_DATA], [GEOGRAPHIC_DATA]" at bounding box center [1213, 191] width 351 height 33
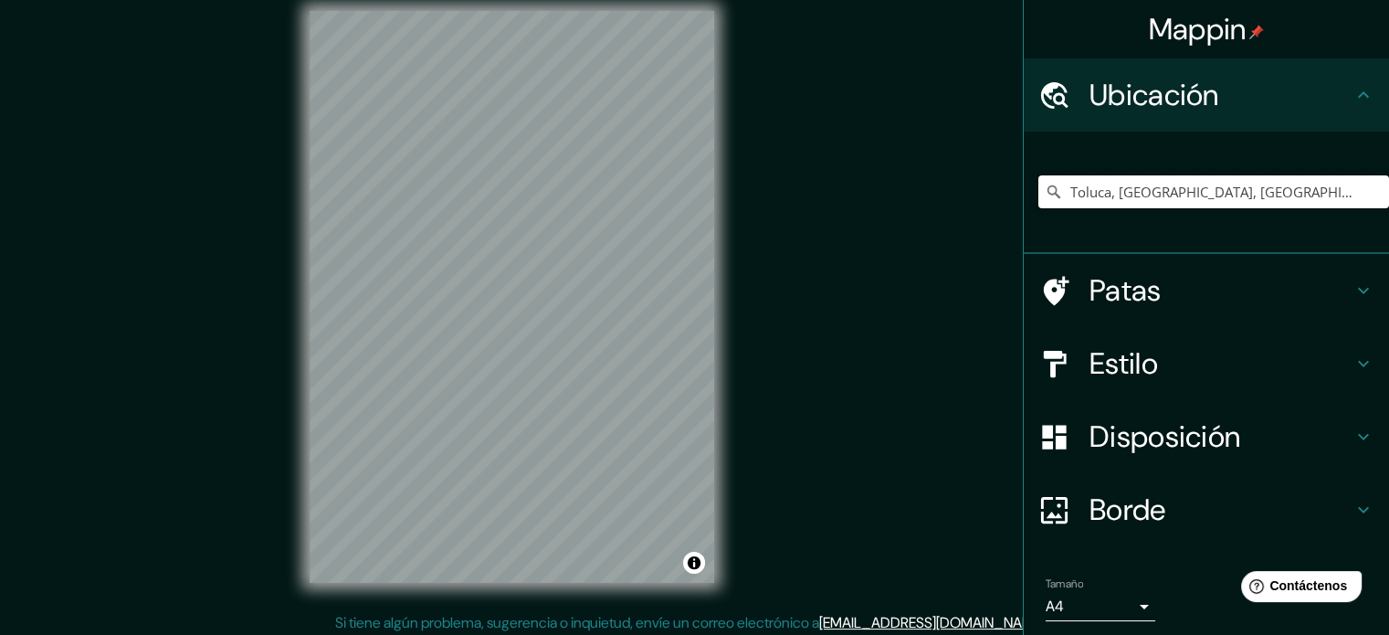
scroll to position [24, 0]
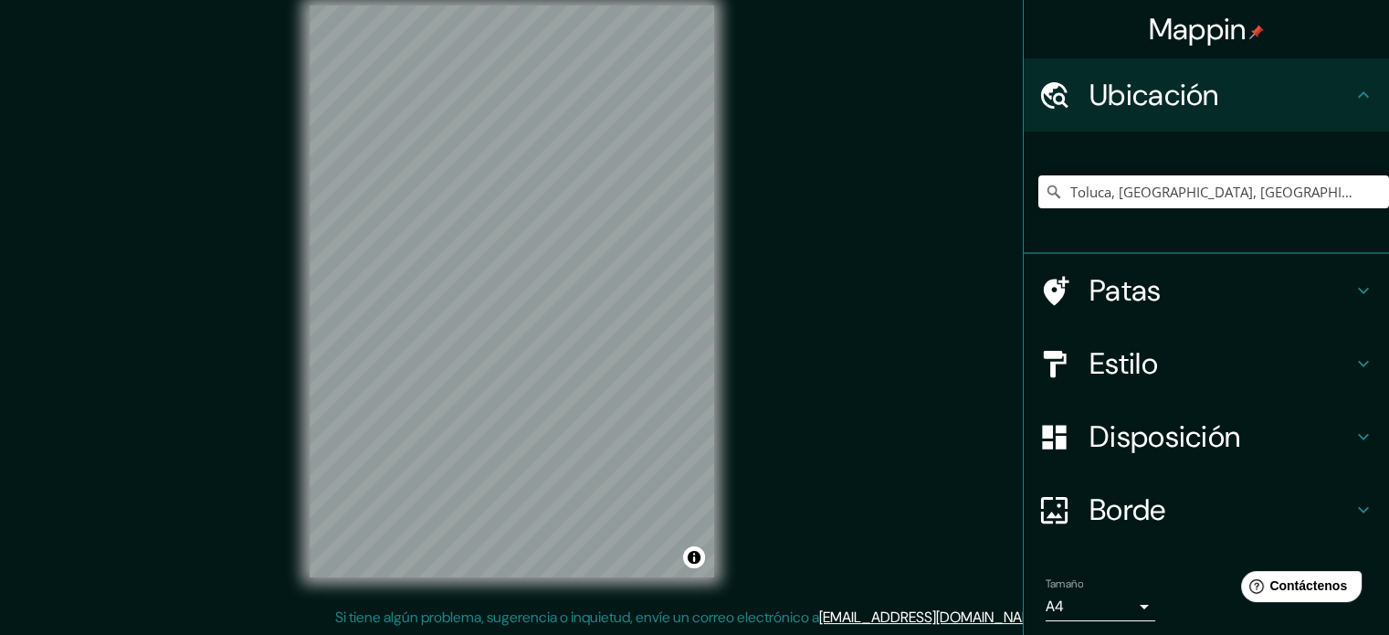
click at [1113, 361] on font "Estilo" at bounding box center [1123, 363] width 68 height 38
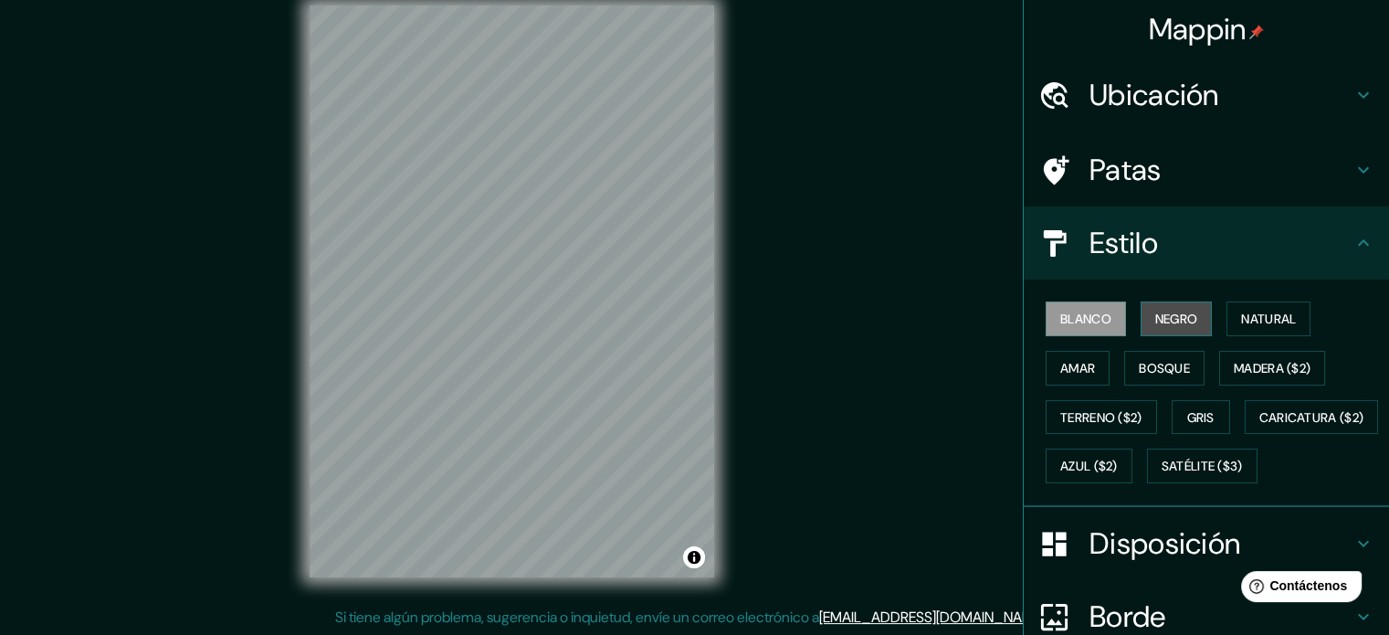
click at [1155, 319] on font "Negro" at bounding box center [1176, 319] width 43 height 16
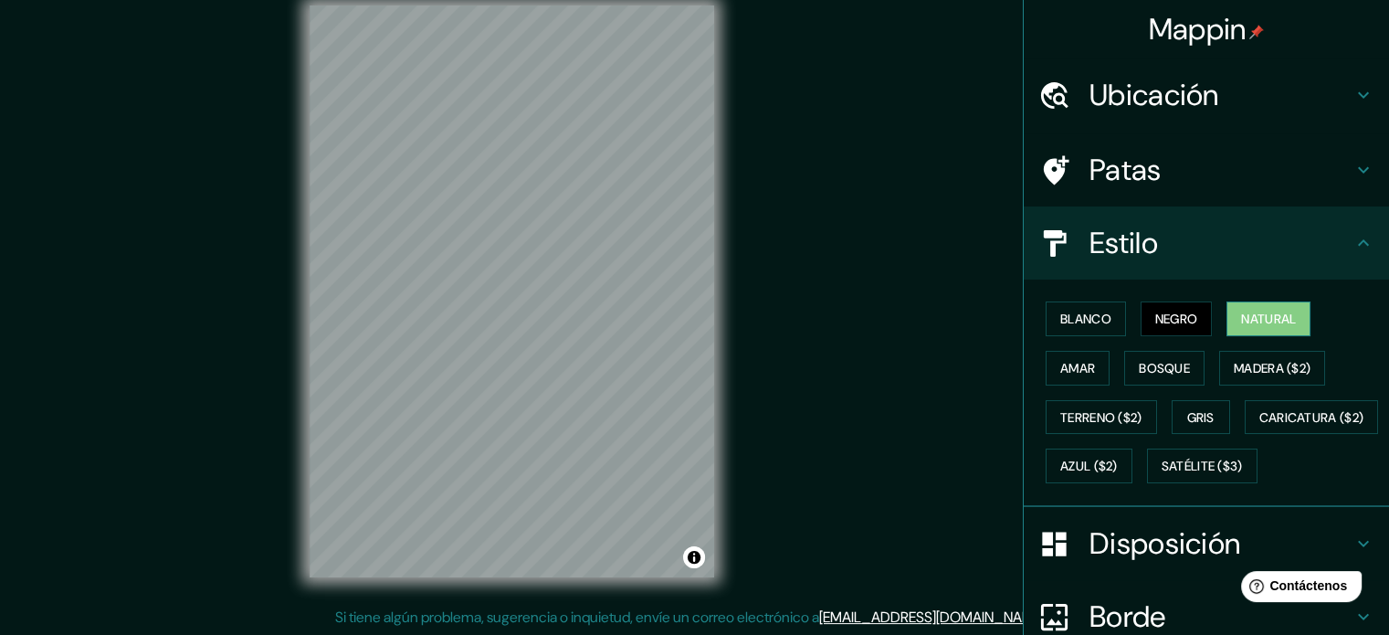
click at [1257, 321] on font "Natural" at bounding box center [1268, 319] width 55 height 16
click at [1046, 359] on button "Amar" at bounding box center [1078, 368] width 64 height 35
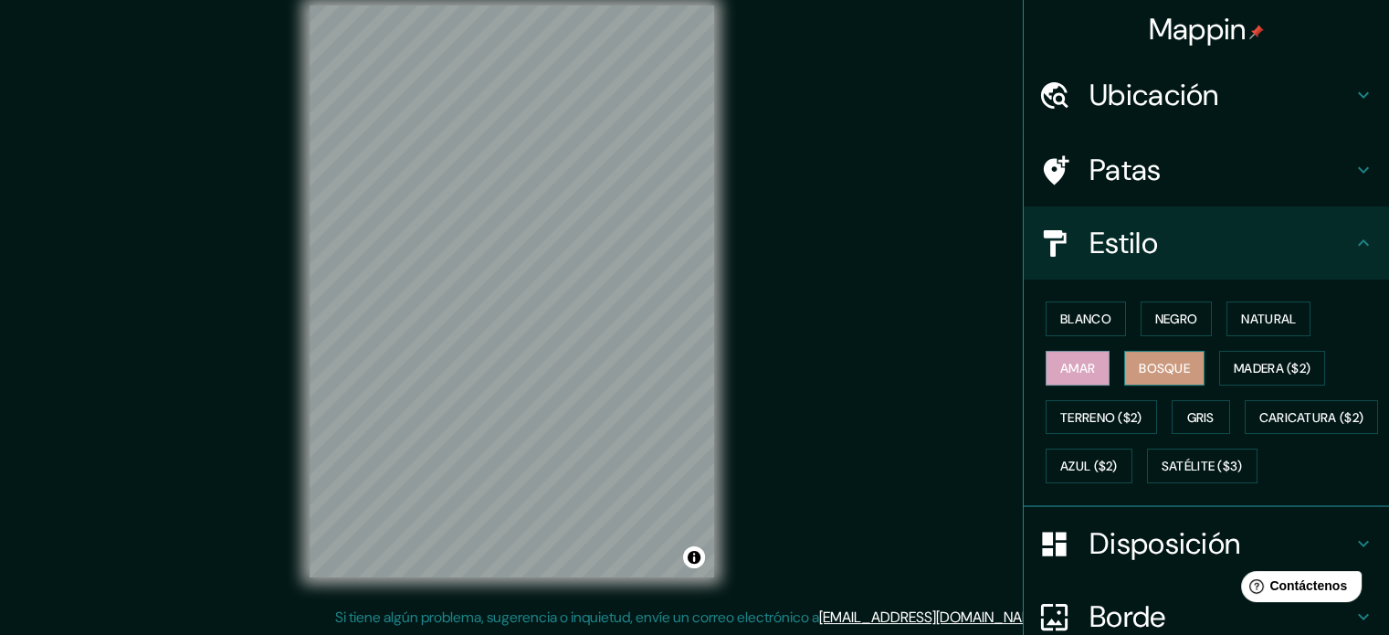
click at [1148, 365] on font "Bosque" at bounding box center [1164, 368] width 51 height 16
click at [1216, 409] on button "Gris" at bounding box center [1201, 417] width 58 height 35
